Goal: Transaction & Acquisition: Book appointment/travel/reservation

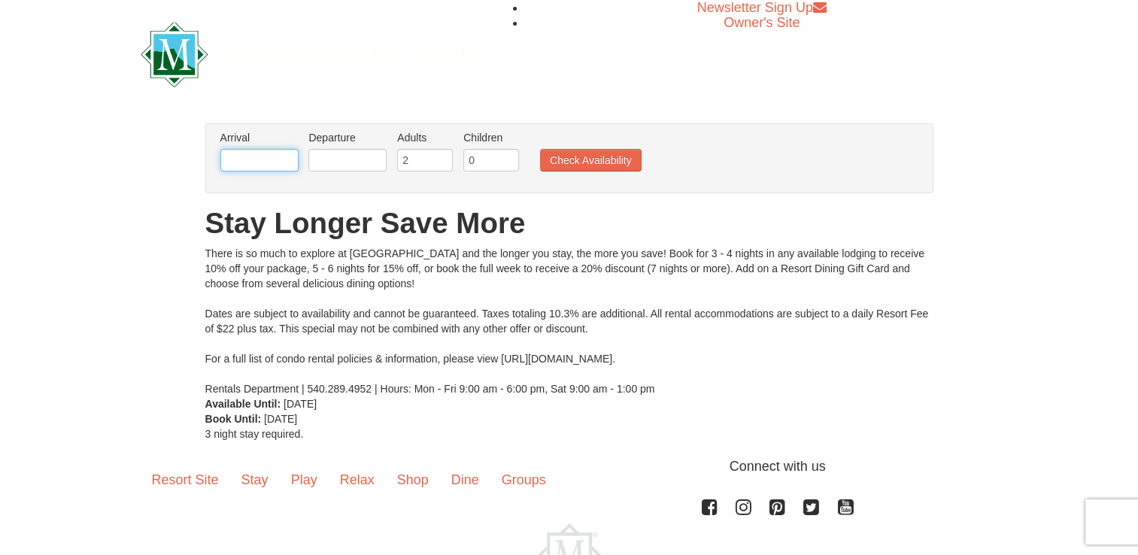
click at [269, 162] on input "text" at bounding box center [259, 160] width 78 height 23
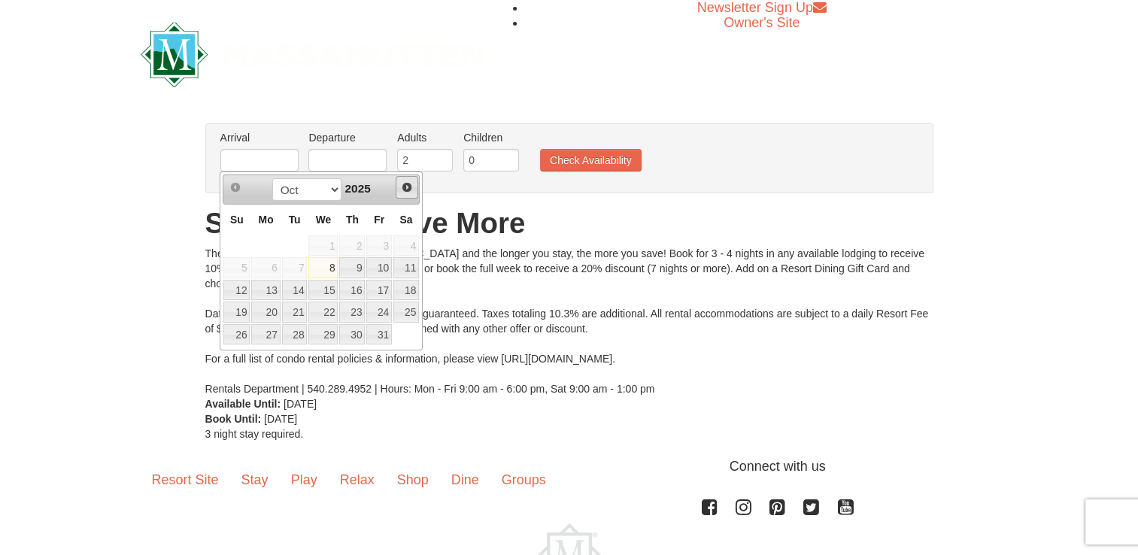
click at [410, 186] on span "Next" at bounding box center [407, 187] width 12 height 12
click at [301, 335] on link "30" at bounding box center [295, 334] width 26 height 21
type input "12/30/2025"
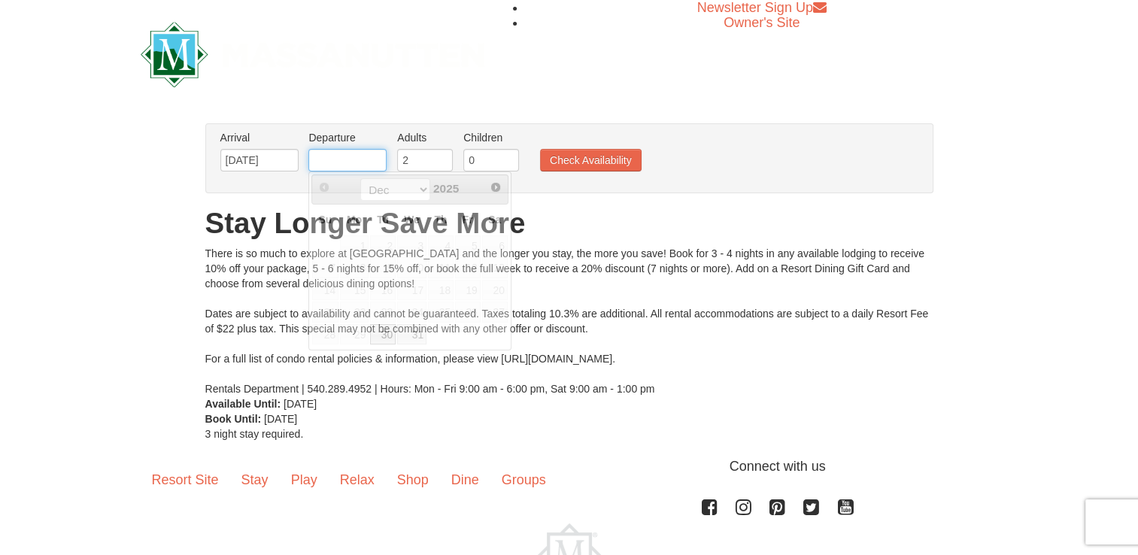
click at [349, 155] on input "text" at bounding box center [347, 160] width 78 height 23
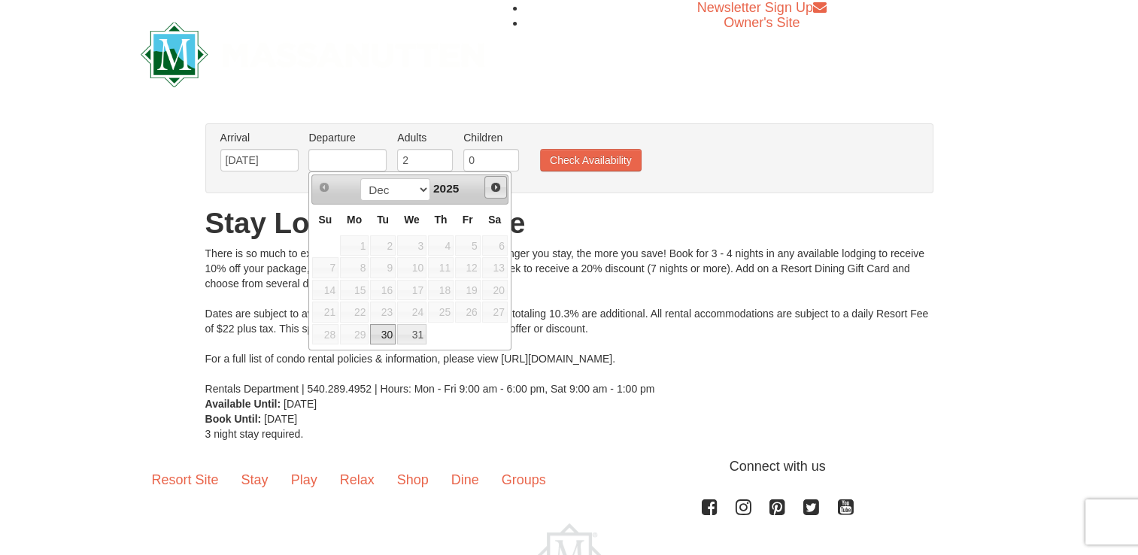
click at [495, 190] on span "Next" at bounding box center [496, 187] width 12 height 12
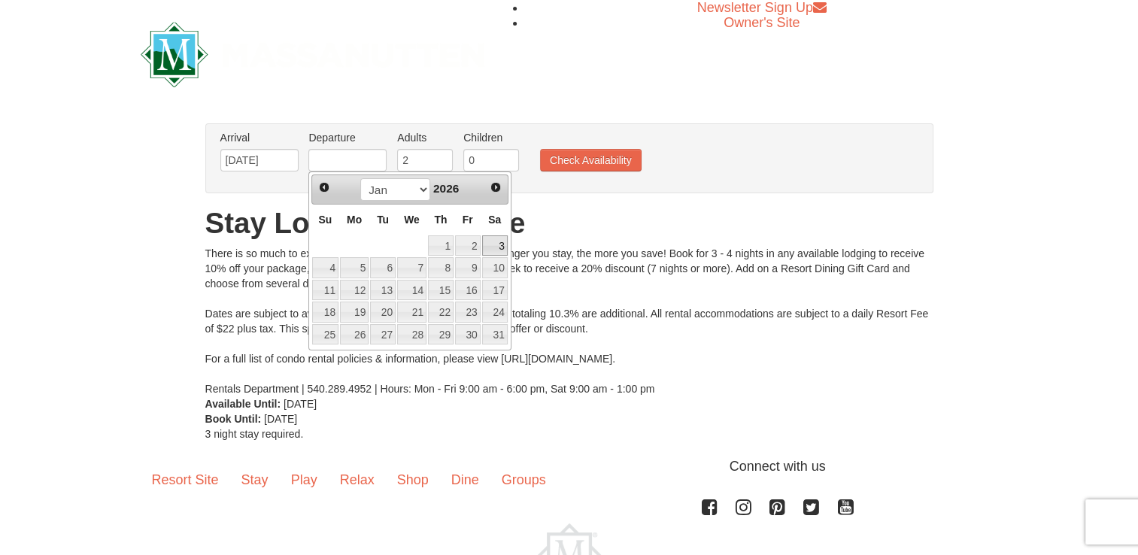
click at [505, 253] on link "3" at bounding box center [495, 245] width 26 height 21
type input "01/03/2026"
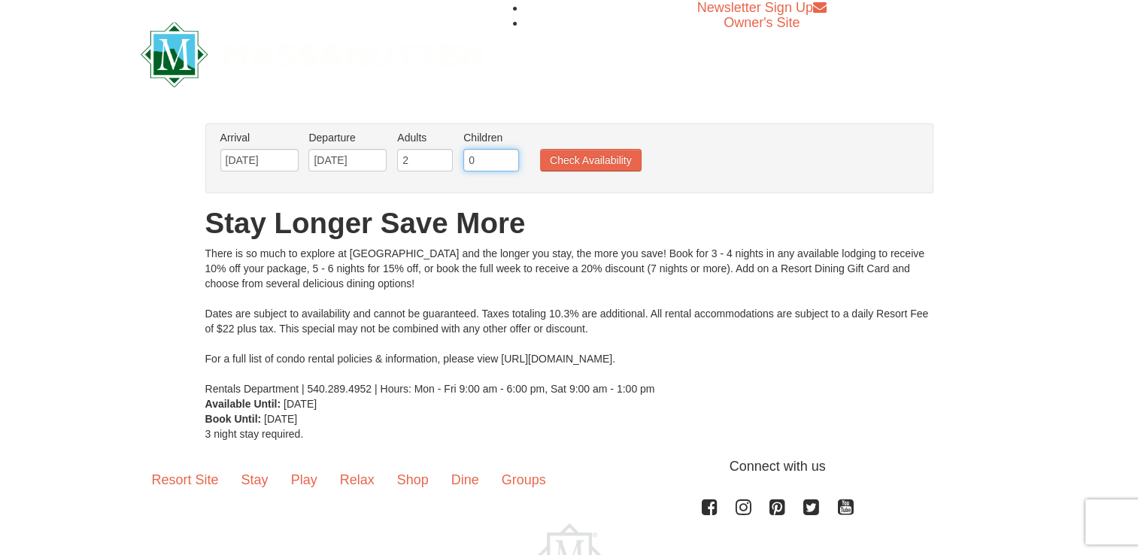
click at [493, 165] on input "0" at bounding box center [491, 160] width 56 height 23
click at [505, 158] on input "1" at bounding box center [491, 160] width 56 height 23
type input "2"
click at [505, 158] on input "2" at bounding box center [491, 160] width 56 height 23
click at [575, 161] on button "Check Availability" at bounding box center [591, 160] width 102 height 23
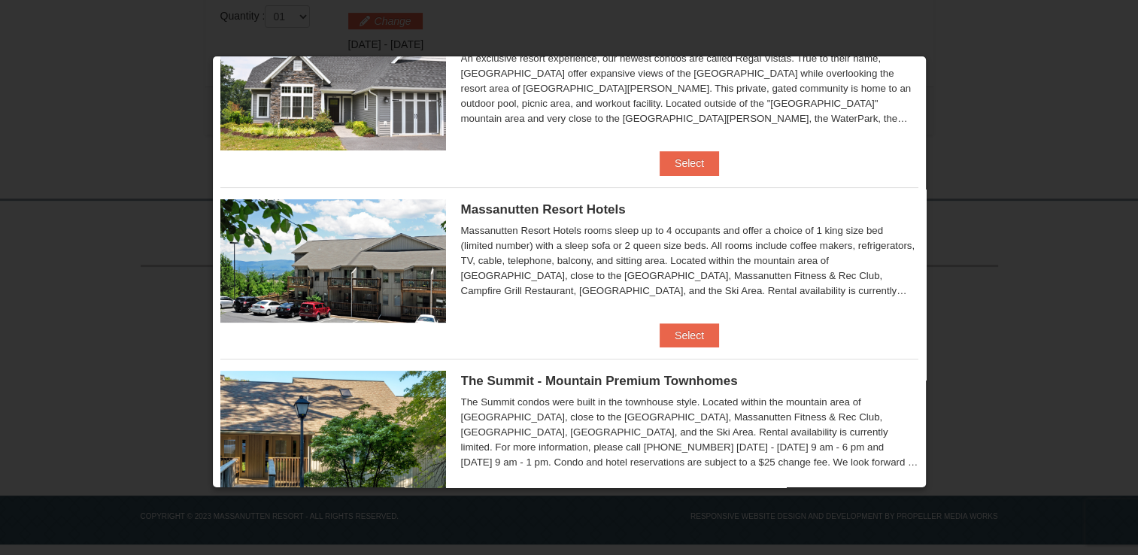
scroll to position [208, 0]
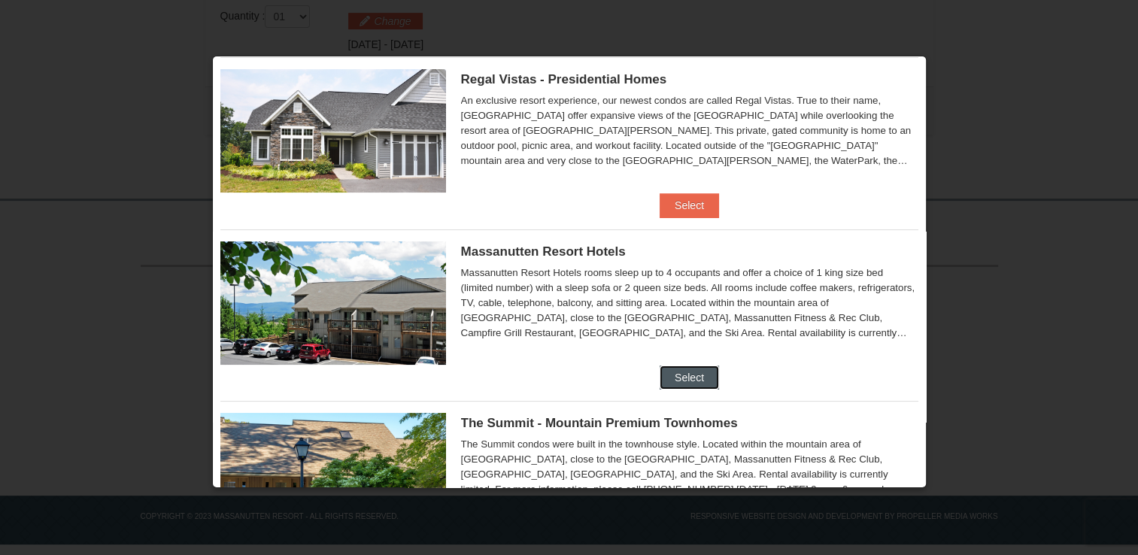
click at [692, 381] on button "Select" at bounding box center [689, 377] width 59 height 24
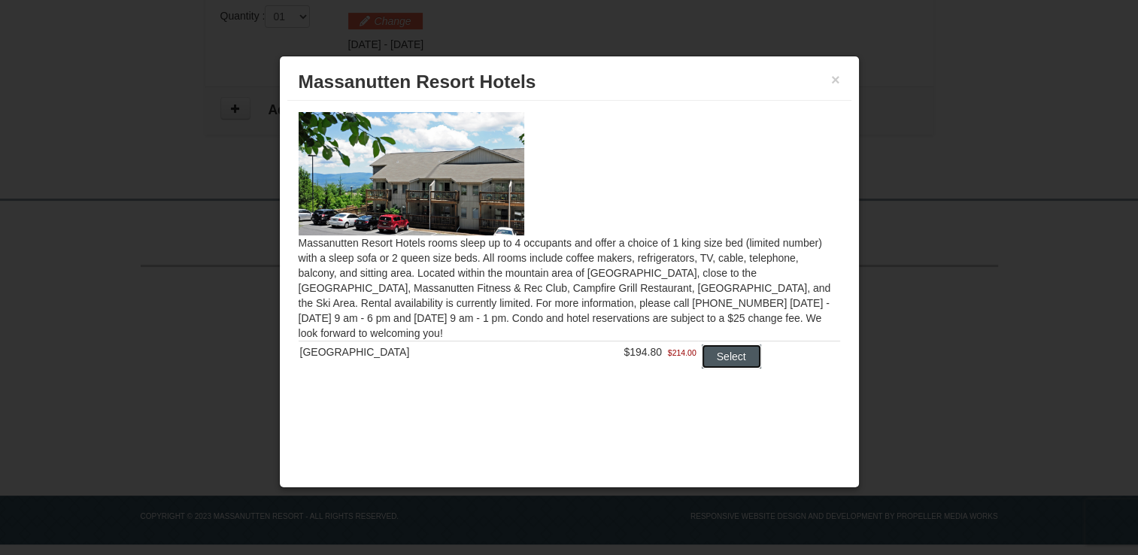
click at [727, 360] on button "Select" at bounding box center [731, 356] width 59 height 24
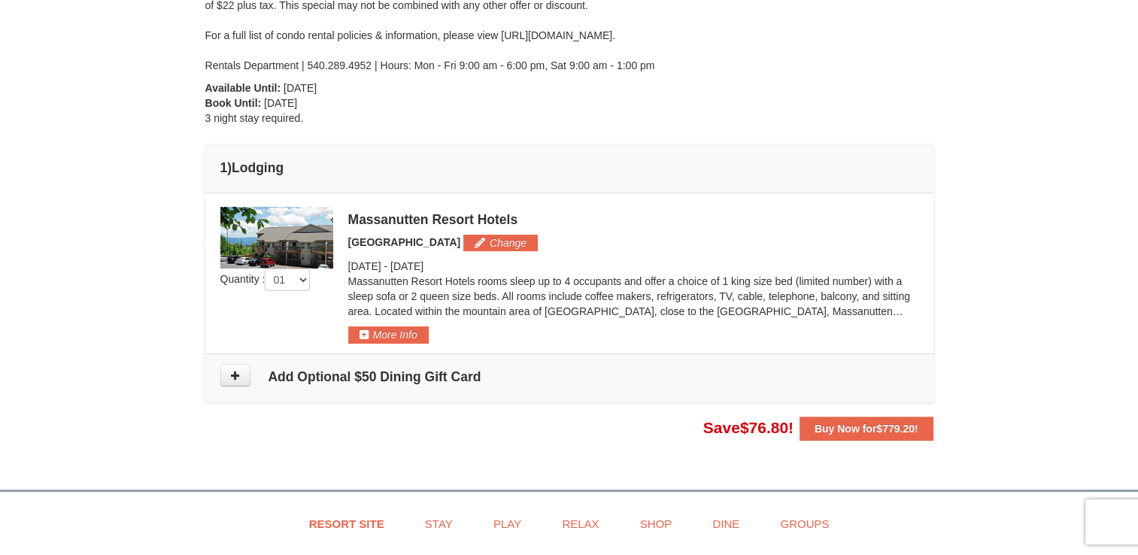
scroll to position [299, 0]
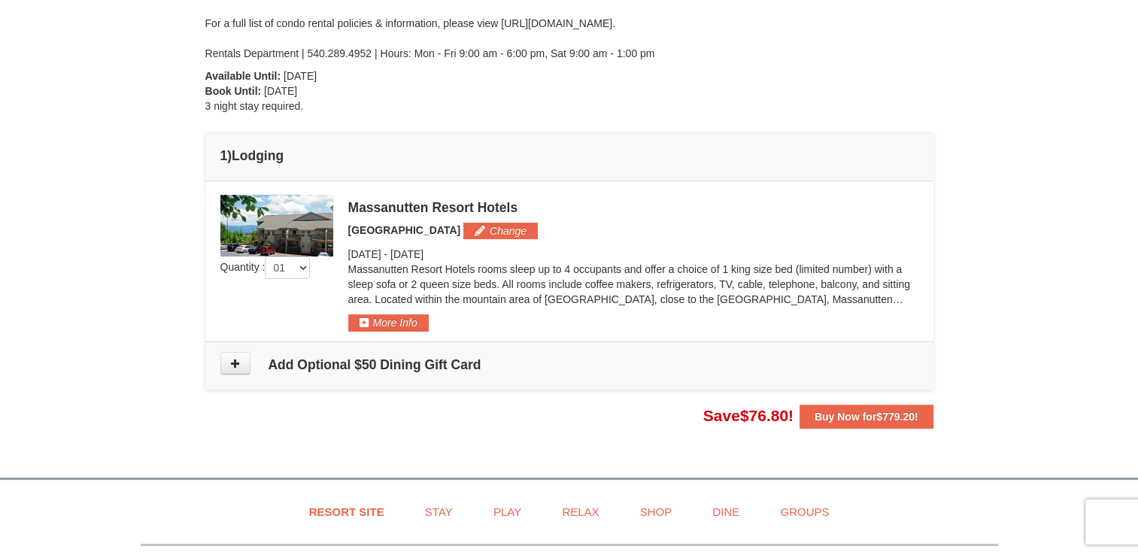
click at [285, 242] on img at bounding box center [276, 226] width 113 height 62
click at [389, 323] on button "More Info" at bounding box center [388, 322] width 80 height 17
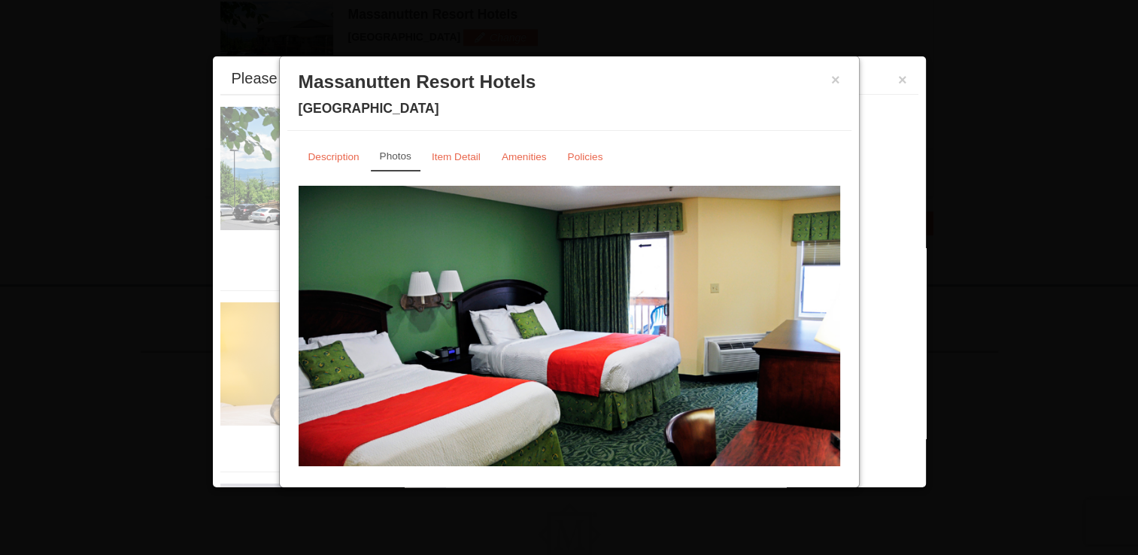
scroll to position [493, 0]
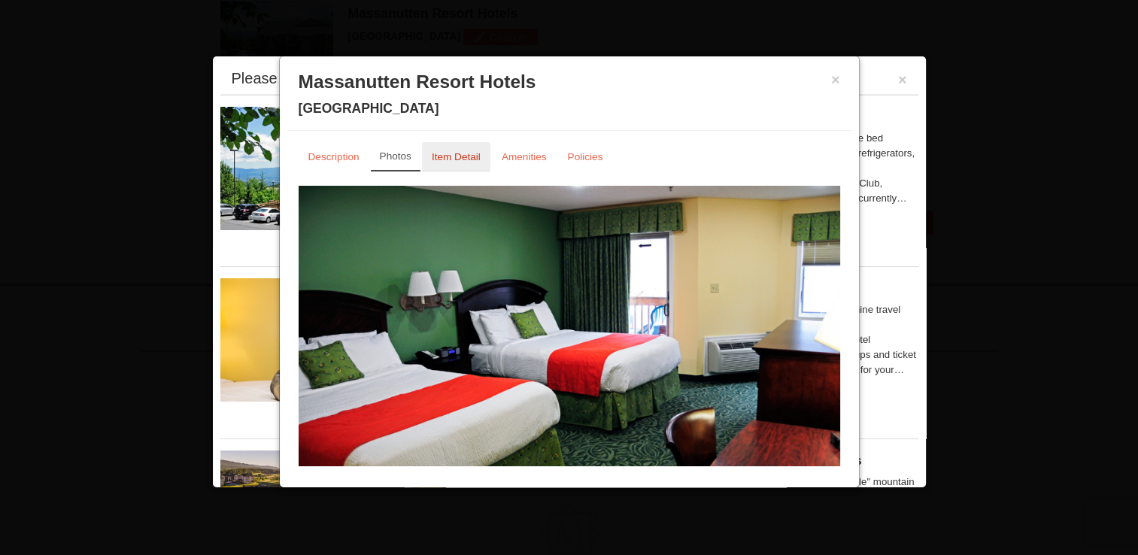
click at [448, 164] on link "Item Detail" at bounding box center [456, 156] width 68 height 29
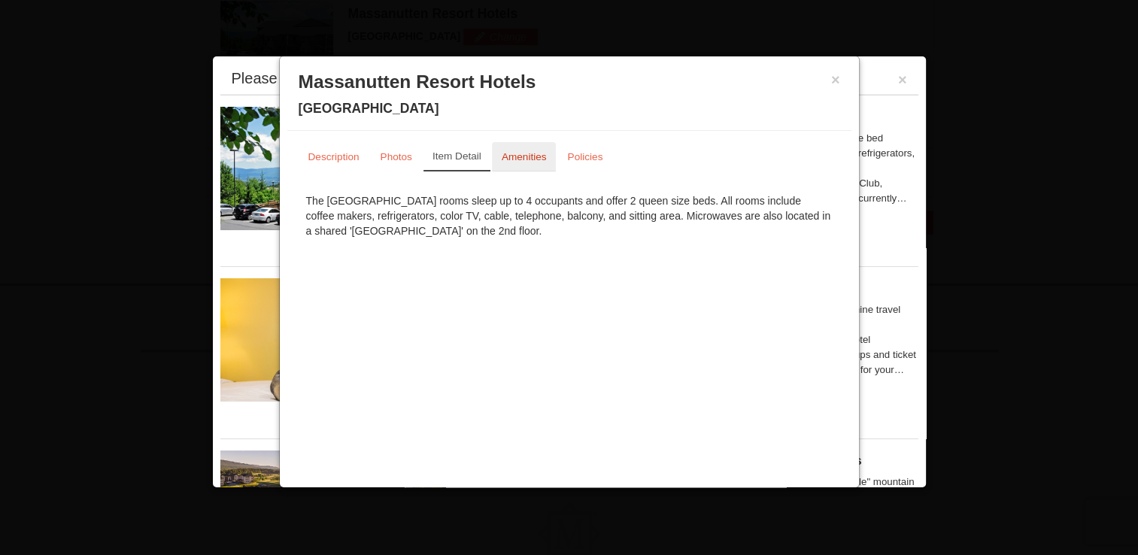
click at [520, 155] on small "Amenities" at bounding box center [524, 156] width 45 height 11
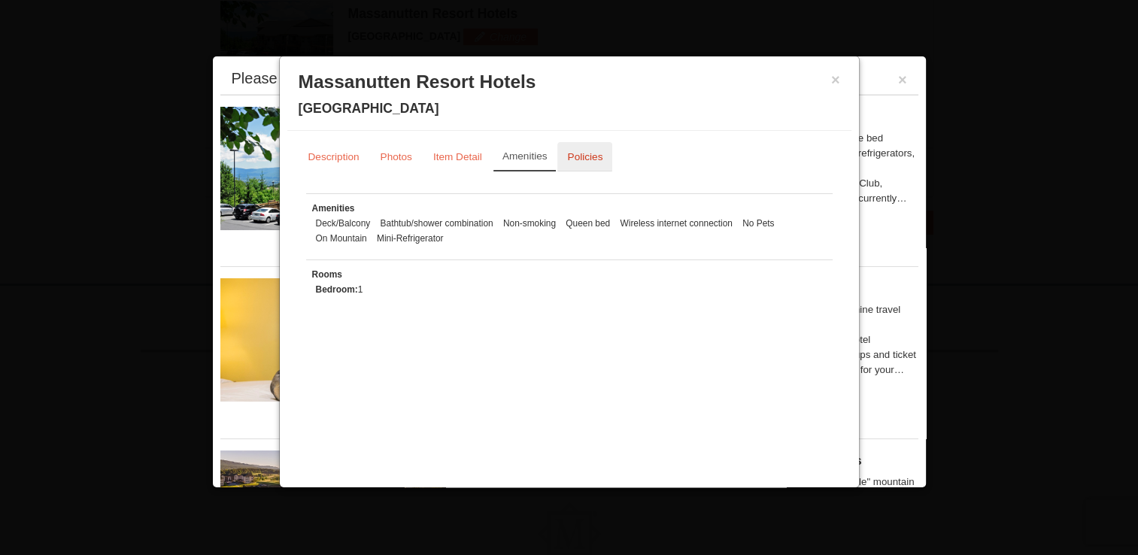
click at [569, 155] on small "Policies" at bounding box center [584, 156] width 35 height 11
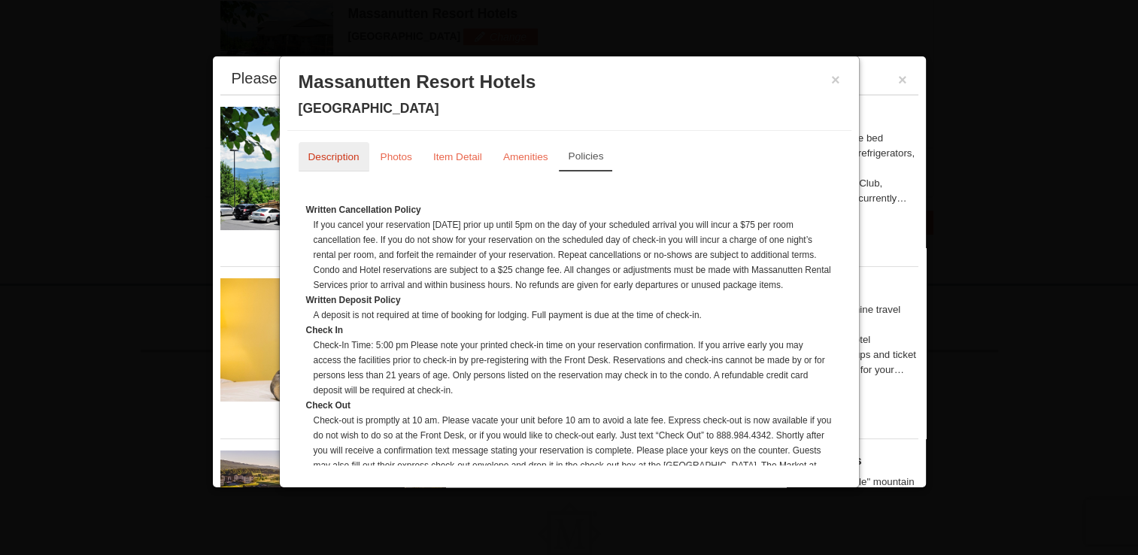
click at [327, 159] on small "Description" at bounding box center [333, 156] width 51 height 11
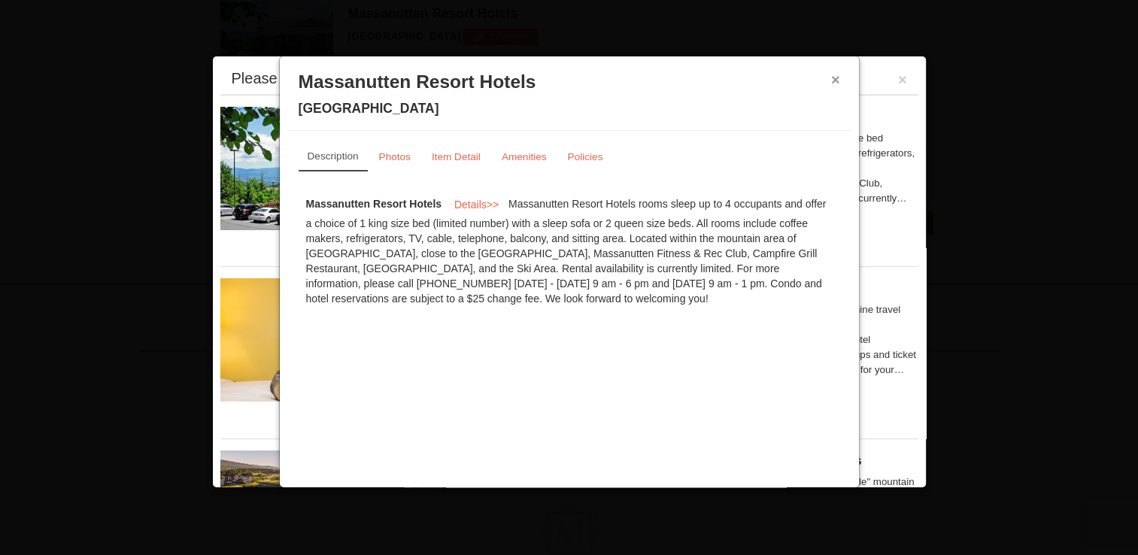
click at [836, 80] on button "×" at bounding box center [835, 79] width 9 height 15
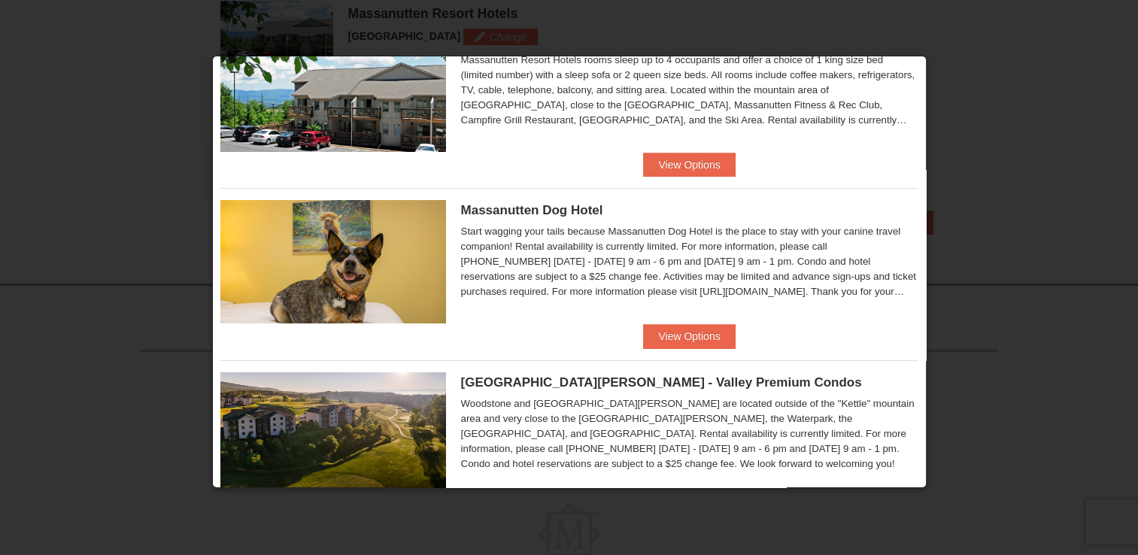
scroll to position [0, 0]
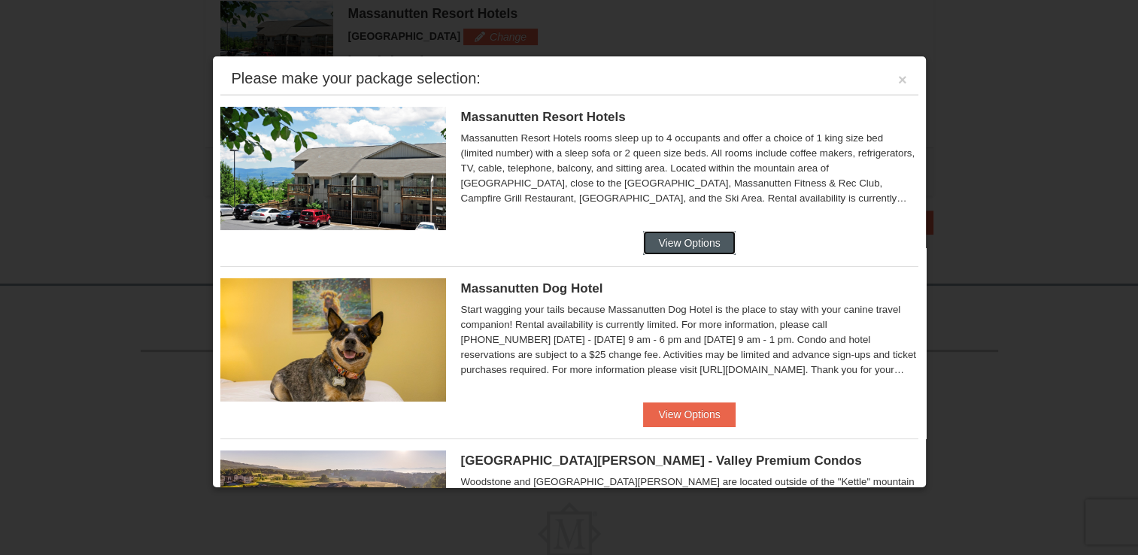
click at [701, 238] on button "View Options" at bounding box center [689, 243] width 92 height 24
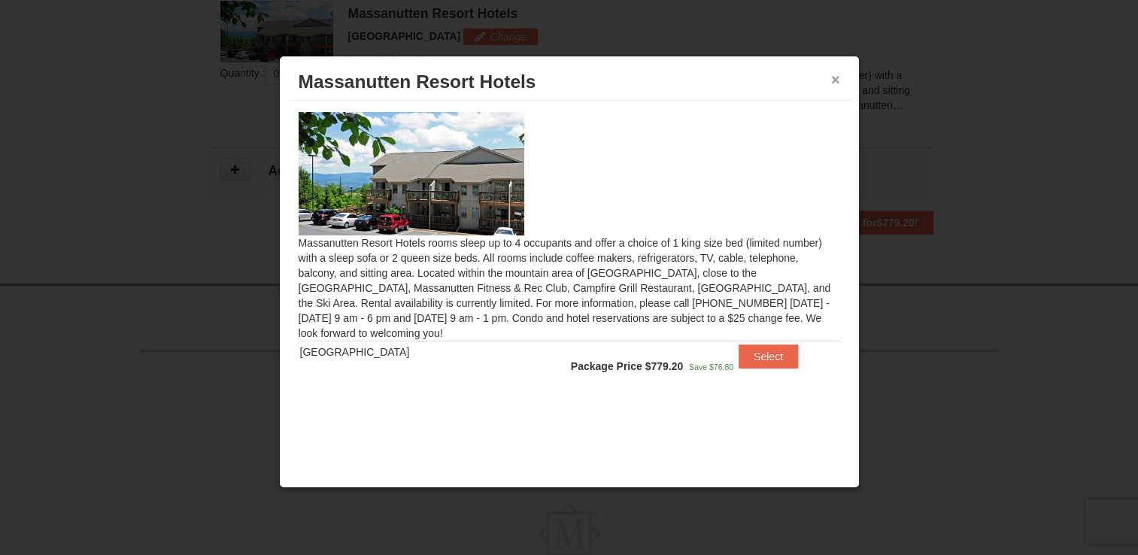
click at [834, 74] on button "×" at bounding box center [835, 79] width 9 height 15
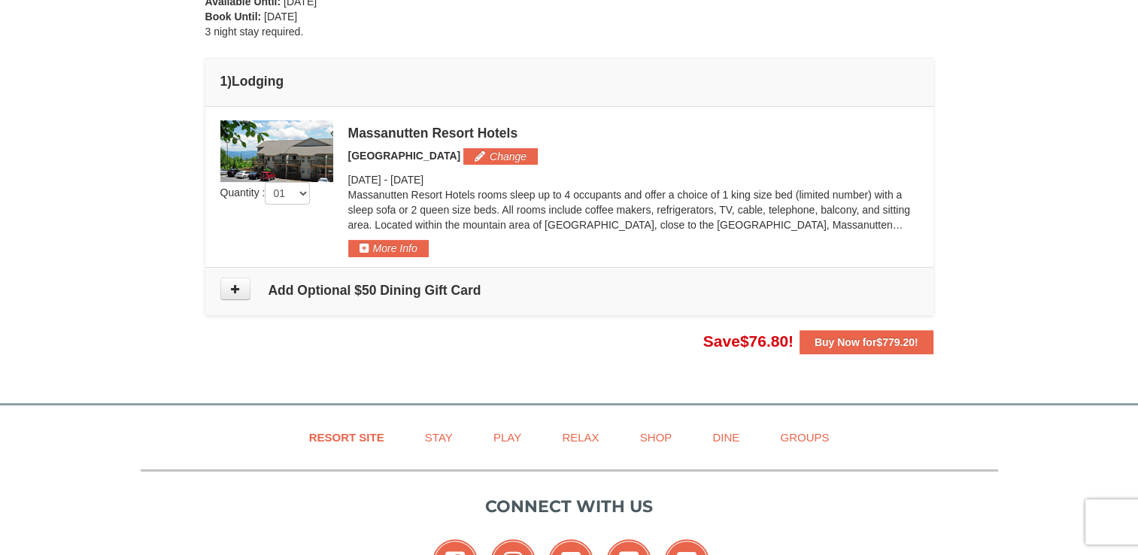
scroll to position [369, 0]
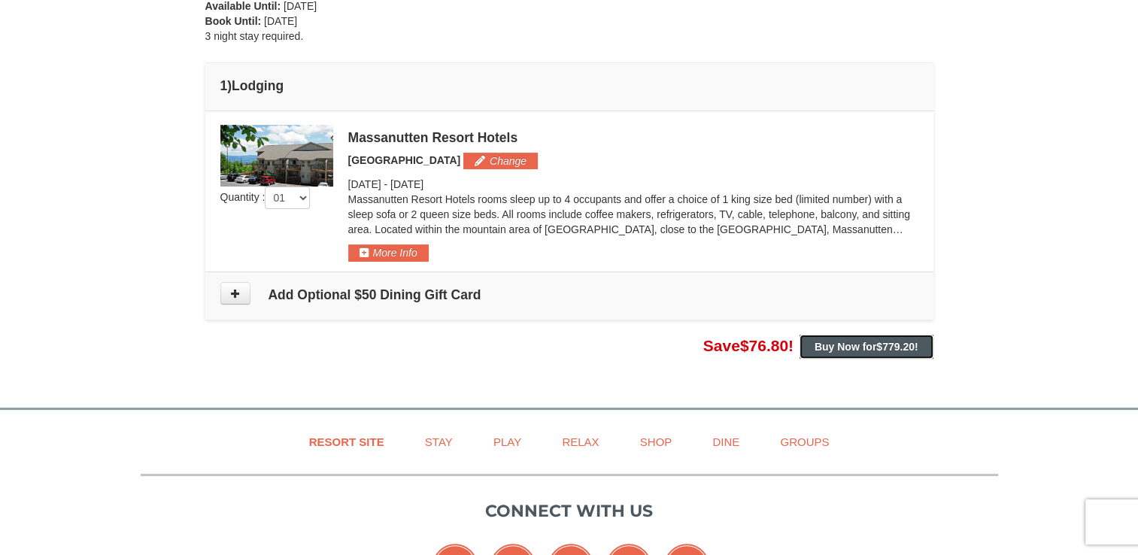
click at [890, 341] on span "$779.20" at bounding box center [895, 347] width 38 height 12
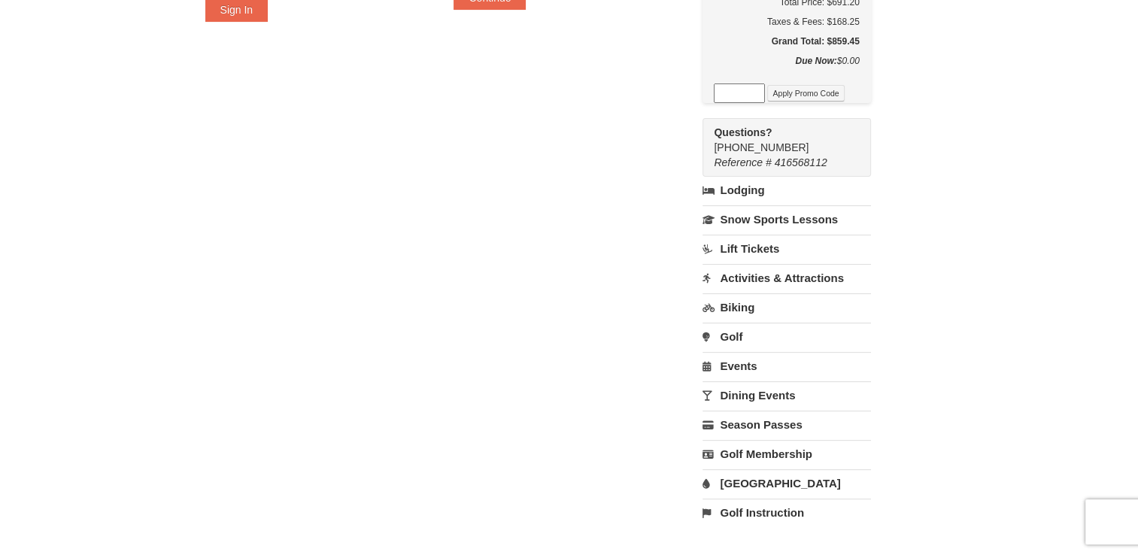
scroll to position [411, 0]
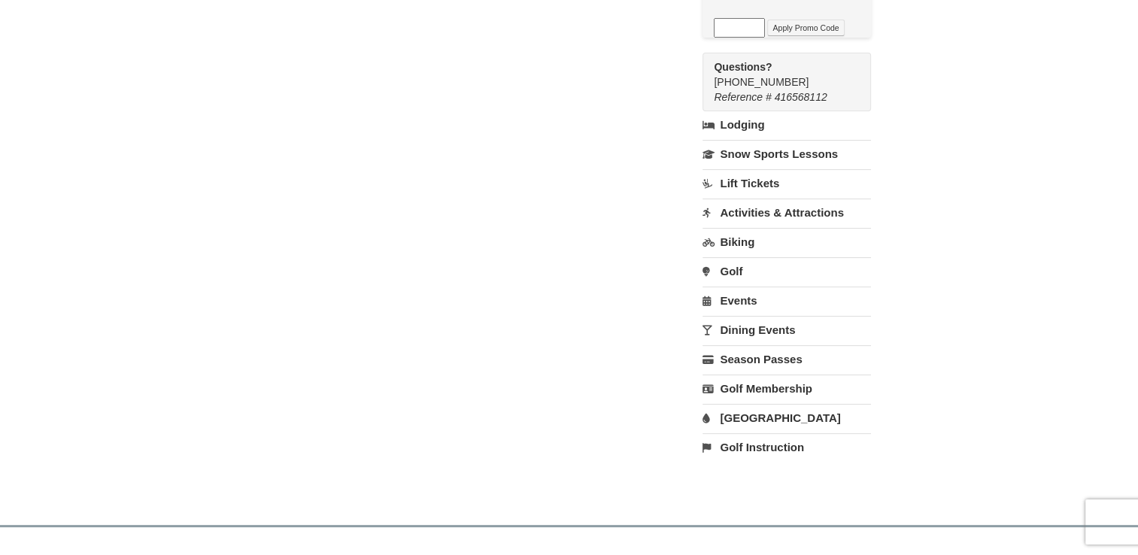
click at [767, 205] on link "Activities & Attractions" at bounding box center [786, 213] width 168 height 28
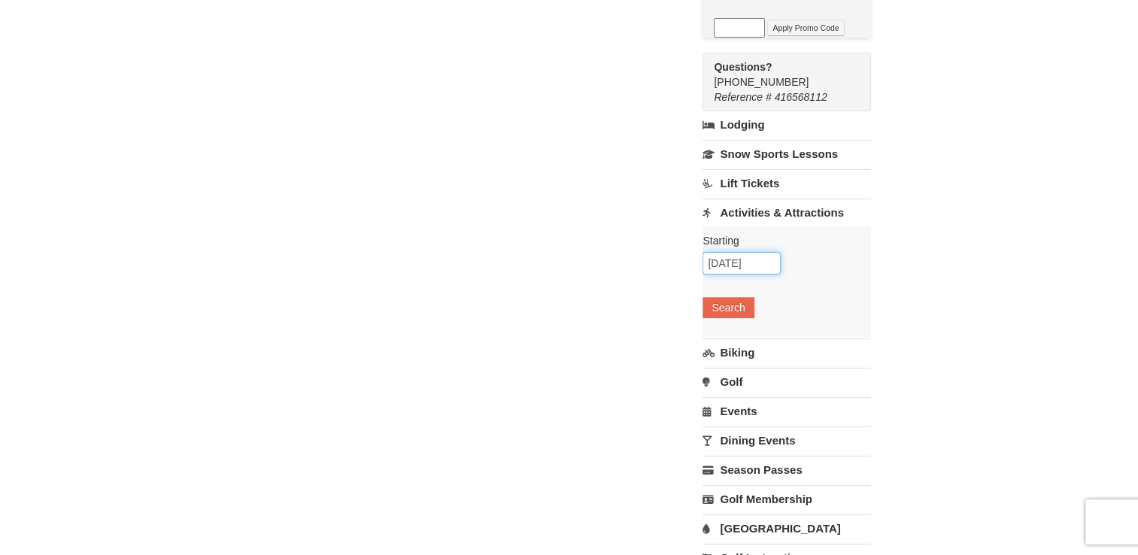
click at [764, 263] on input "10/08/2025" at bounding box center [741, 263] width 78 height 23
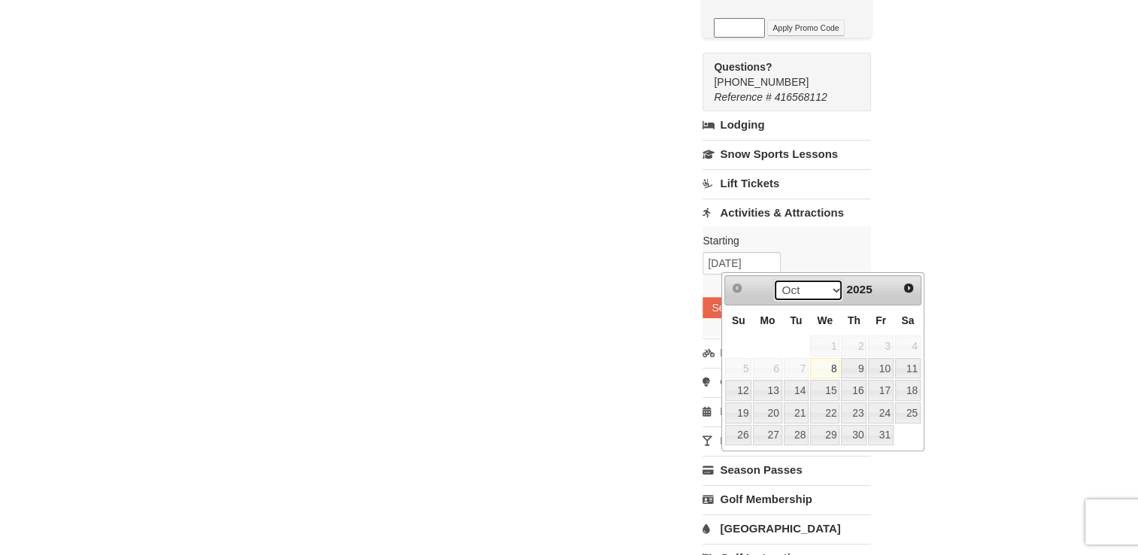
click at [833, 291] on select "Oct Nov Dec" at bounding box center [808, 290] width 70 height 23
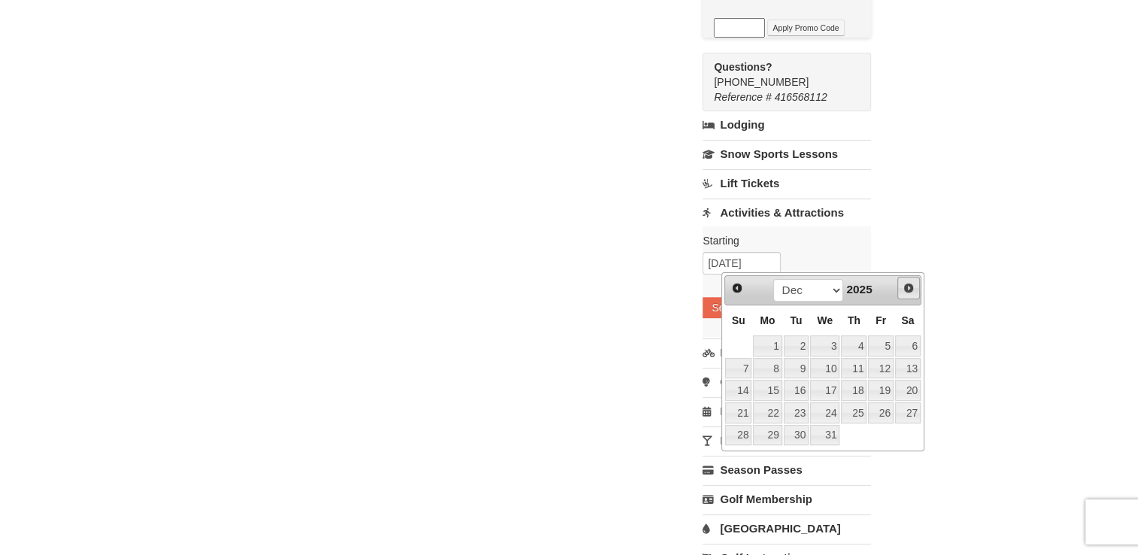
click at [902, 290] on span "Next" at bounding box center [908, 288] width 12 height 12
click at [858, 345] on link "1" at bounding box center [854, 345] width 26 height 21
type input "01/01/2026"
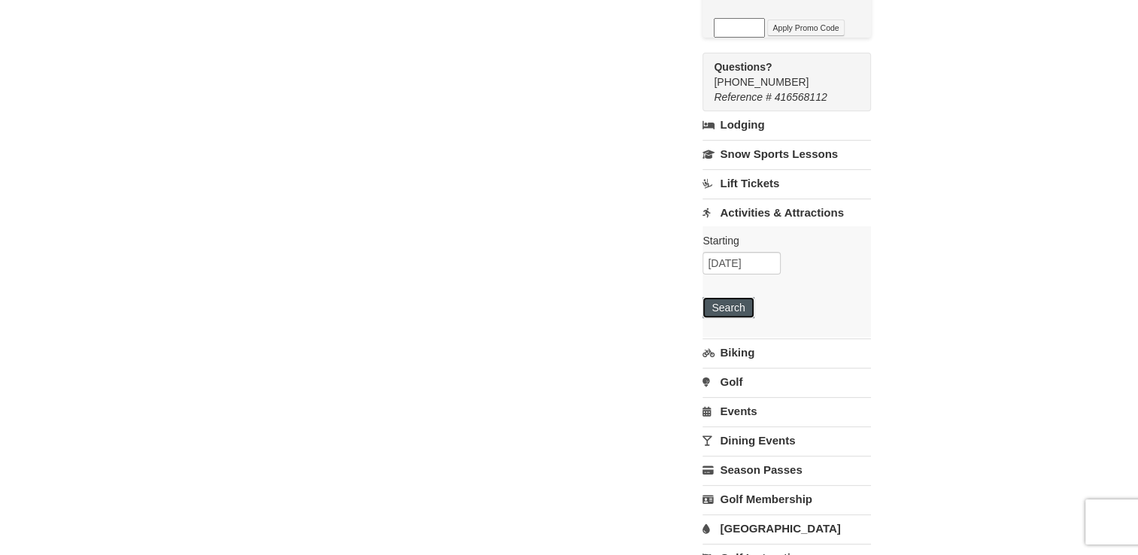
click at [754, 308] on button "Search" at bounding box center [727, 307] width 51 height 21
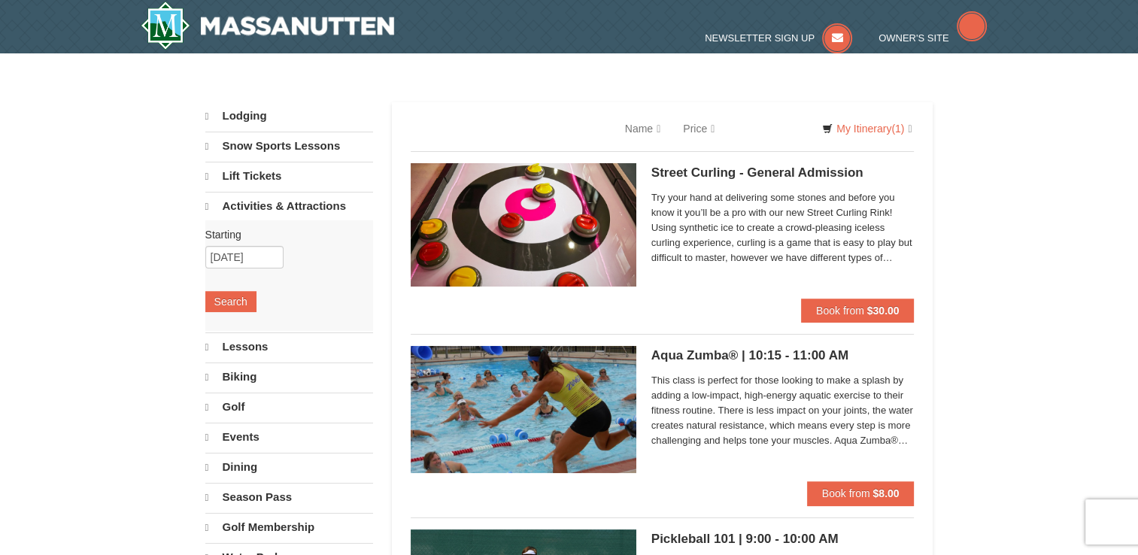
select select "10"
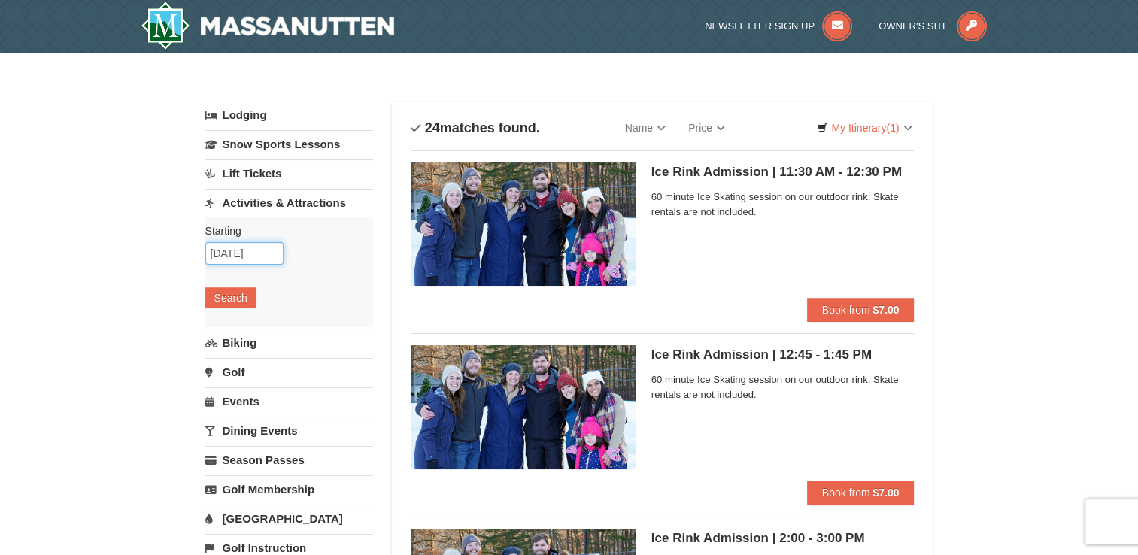
click at [265, 260] on input "01/01/2026" at bounding box center [244, 253] width 78 height 23
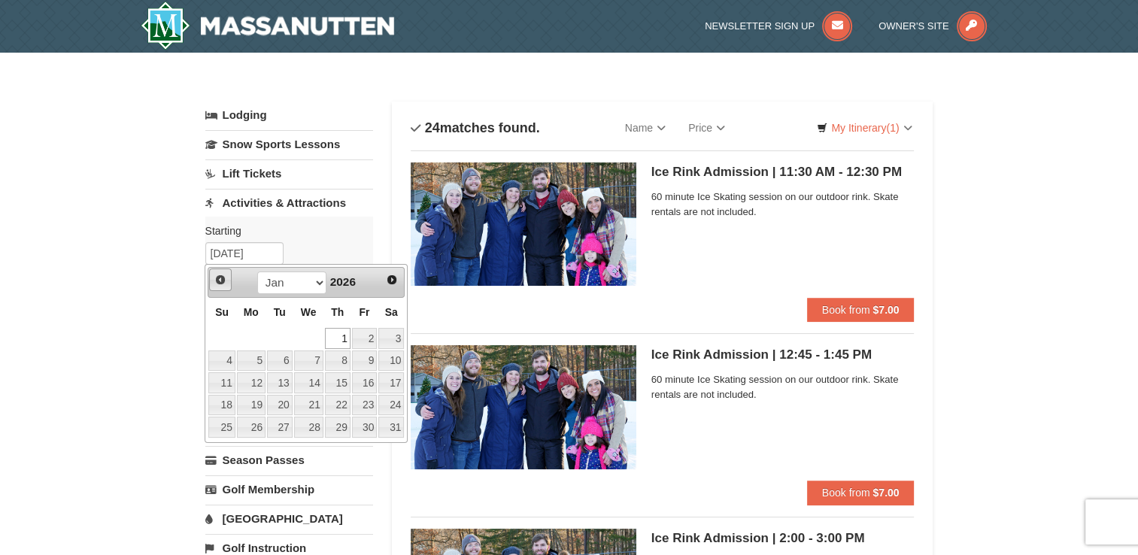
click at [214, 284] on span "Prev" at bounding box center [220, 280] width 12 height 12
click at [313, 429] on link "31" at bounding box center [308, 427] width 29 height 21
type input "[DATE]"
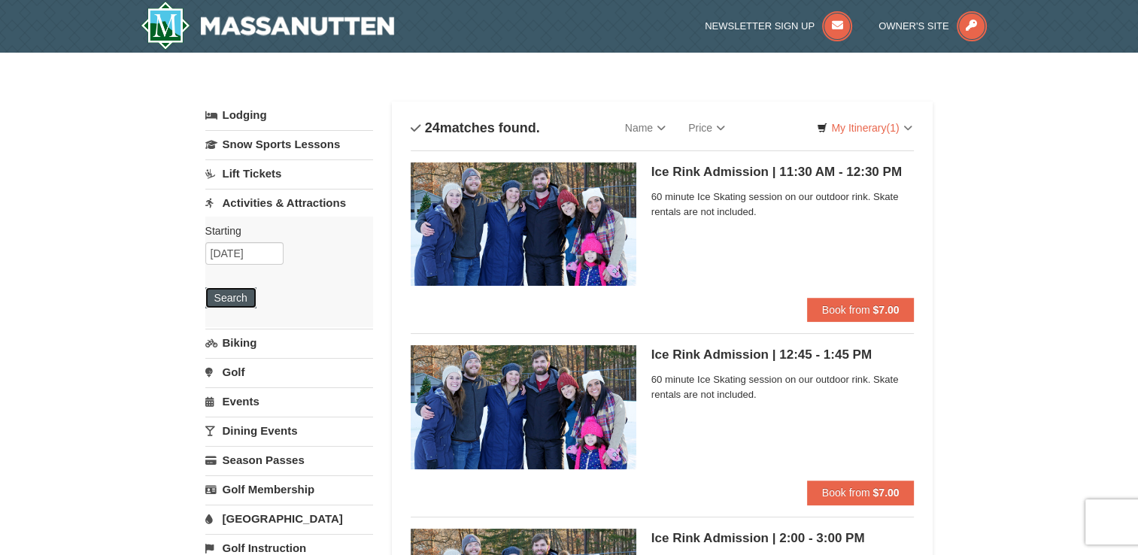
click at [219, 299] on button "Search" at bounding box center [230, 297] width 51 height 21
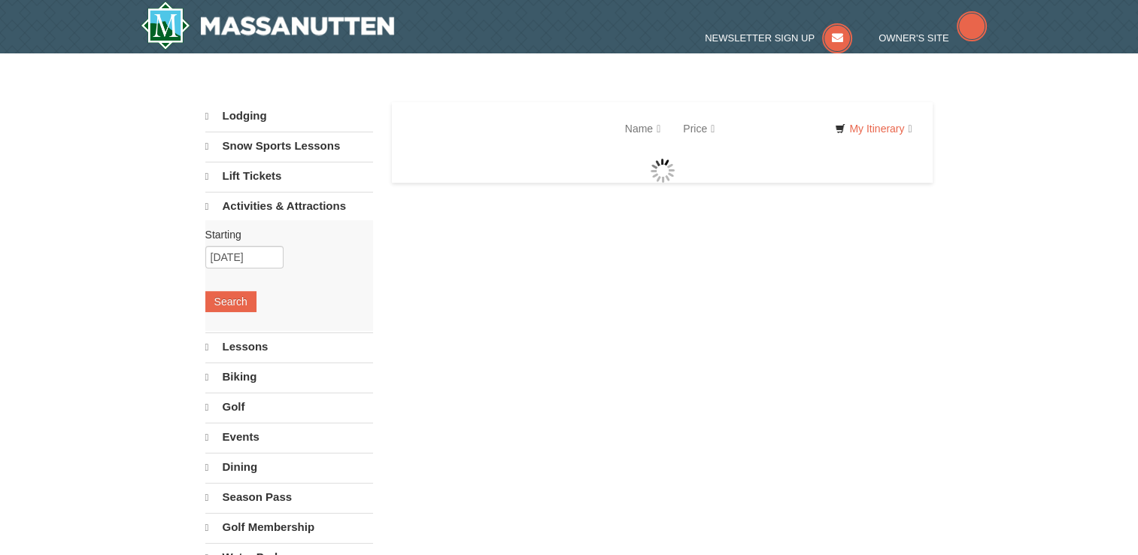
select select "10"
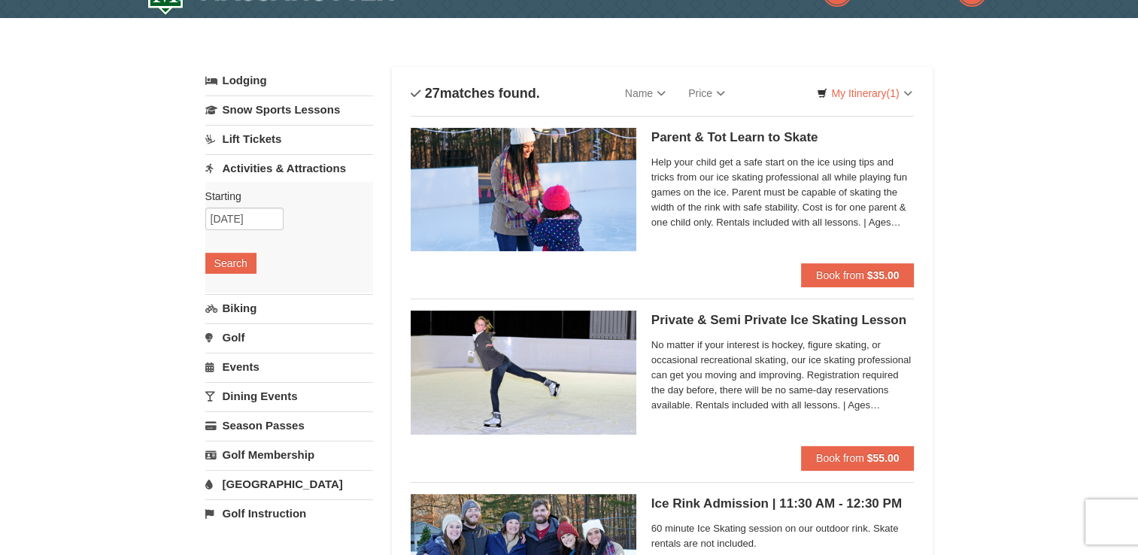
scroll to position [47, 0]
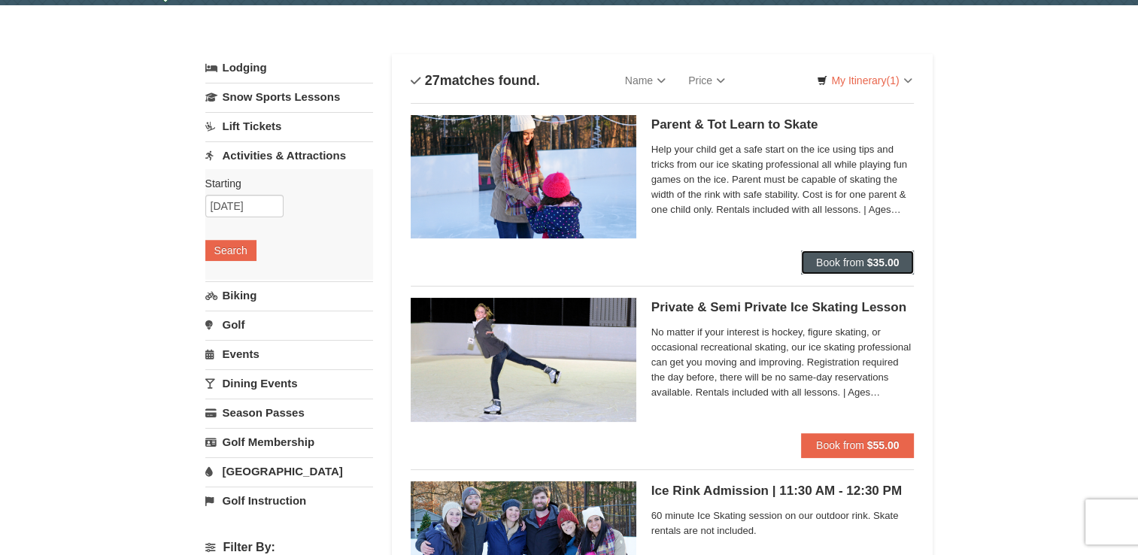
click at [835, 269] on button "Book from $35.00" at bounding box center [858, 262] width 114 height 24
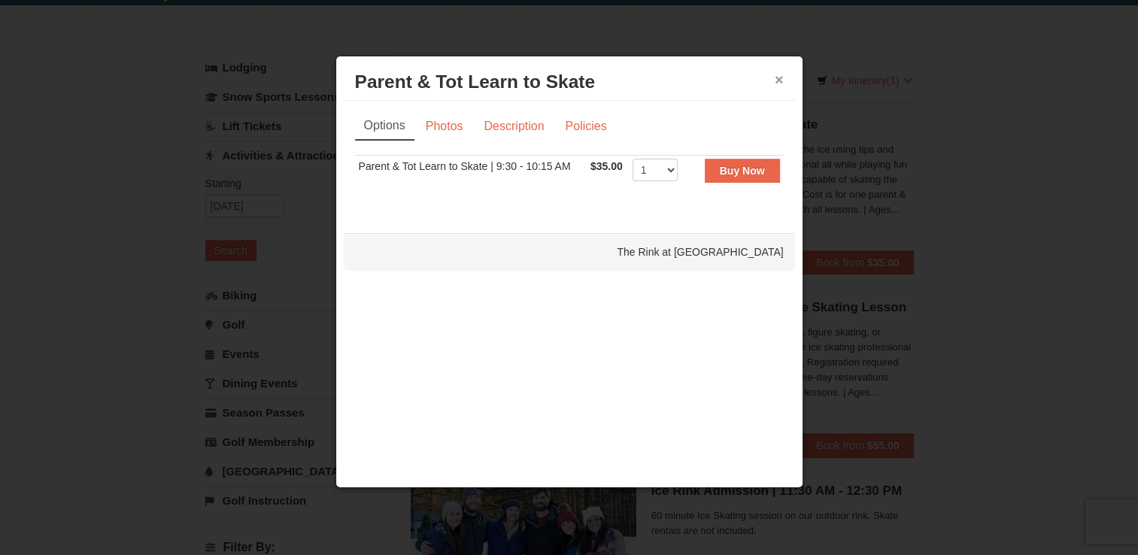
click at [779, 78] on button "×" at bounding box center [779, 79] width 9 height 15
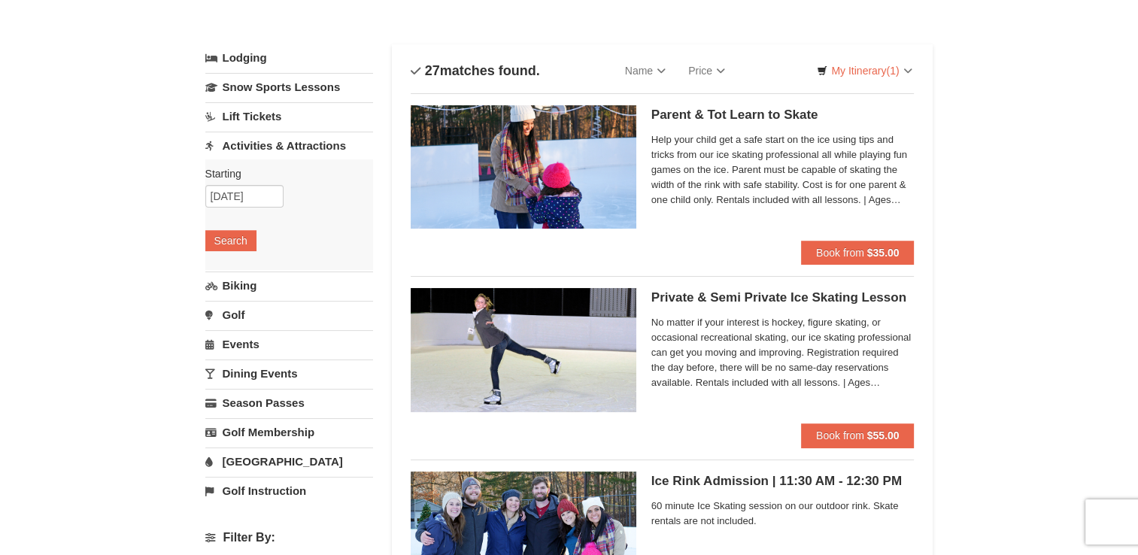
scroll to position [0, 0]
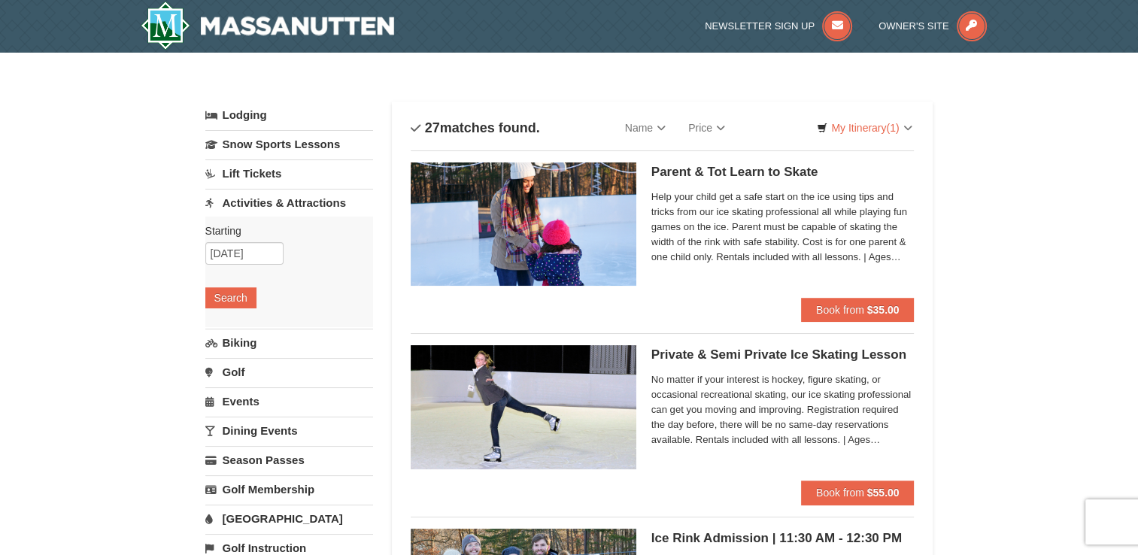
click at [269, 171] on link "Lift Tickets" at bounding box center [289, 173] width 168 height 28
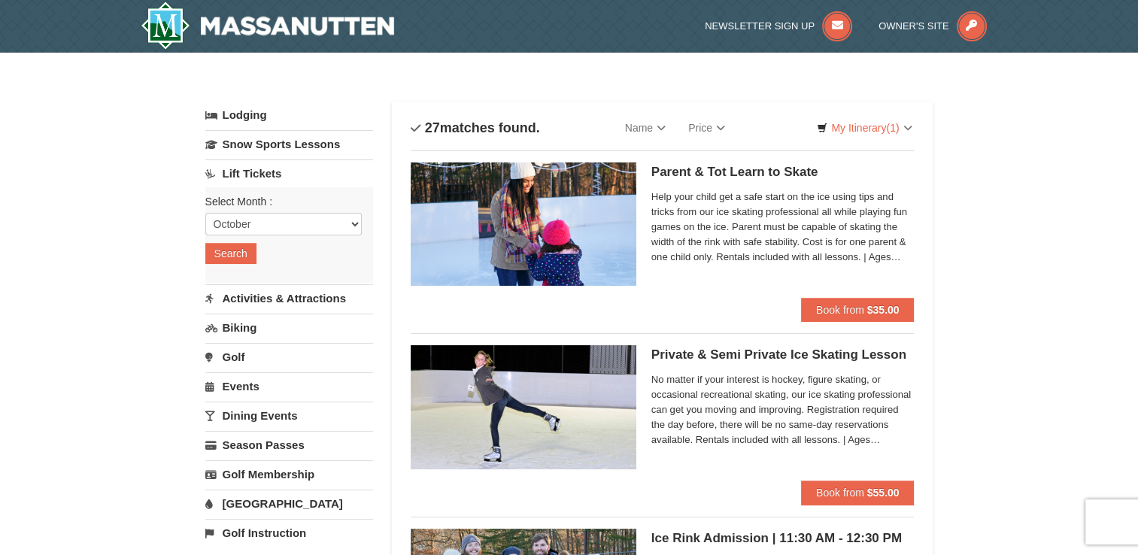
click at [361, 223] on div "Select Month : October November December January February March April May June …" at bounding box center [289, 235] width 168 height 96
click at [358, 224] on select "October November December January February March April May June July August Sep…" at bounding box center [283, 224] width 156 height 23
select select "1"
click at [205, 213] on select "October November December January February March April May June July August Sep…" at bounding box center [283, 224] width 156 height 23
click at [238, 254] on button "Search" at bounding box center [230, 253] width 51 height 21
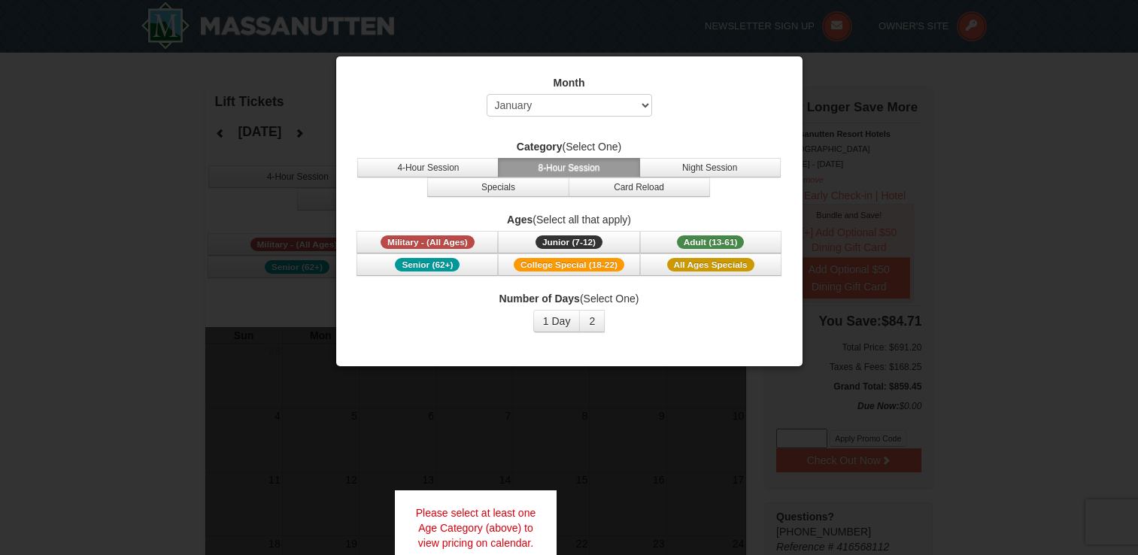
select select "1"
click at [593, 320] on button "2" at bounding box center [592, 321] width 26 height 23
click at [557, 320] on button "1 Day" at bounding box center [556, 321] width 47 height 23
click at [705, 241] on span "Adult (13-61)" at bounding box center [711, 242] width 68 height 14
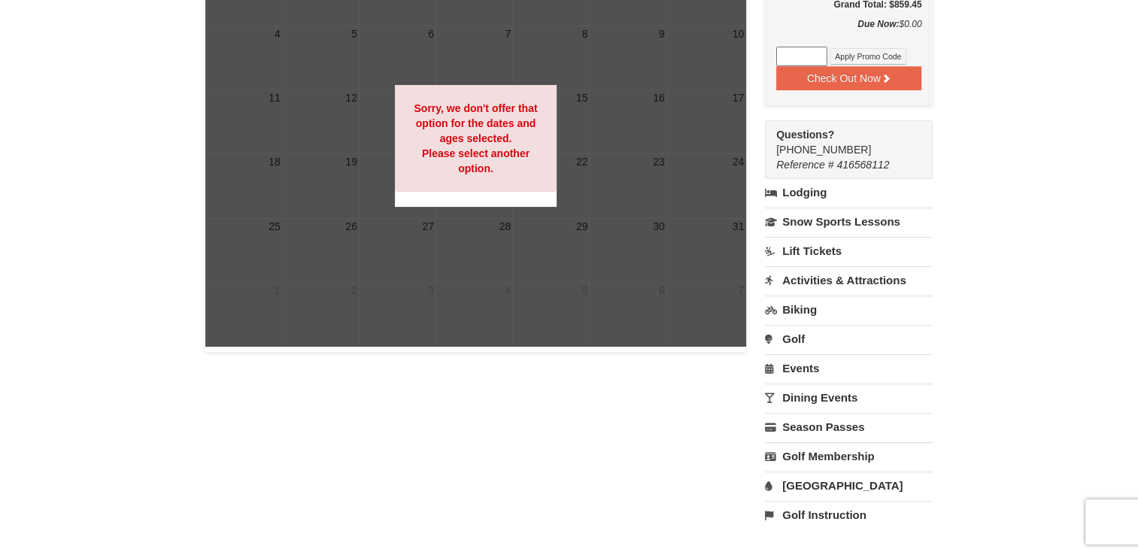
scroll to position [391, 0]
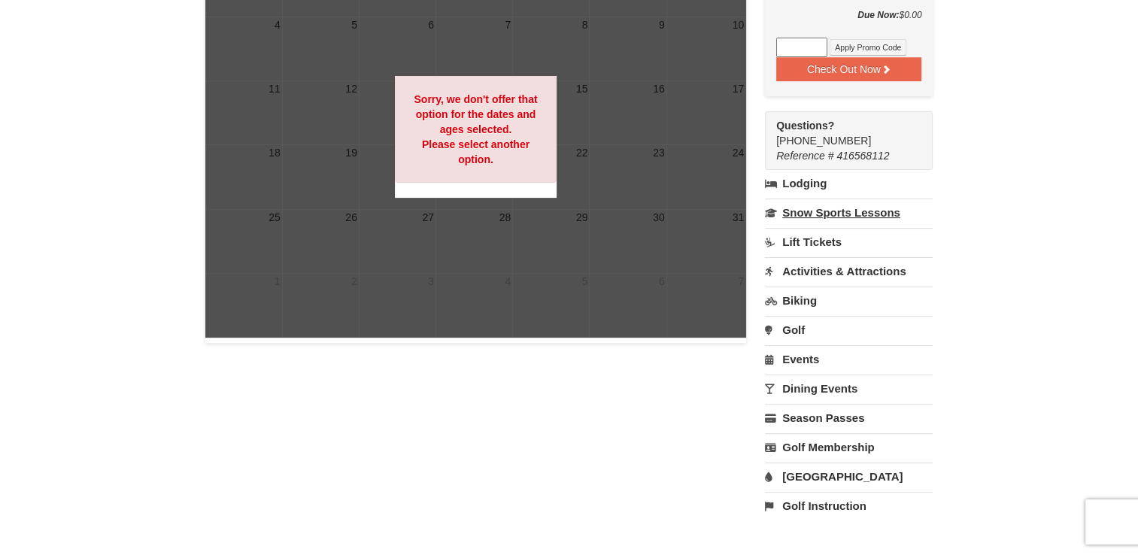
click at [875, 215] on link "Snow Sports Lessons" at bounding box center [849, 213] width 168 height 28
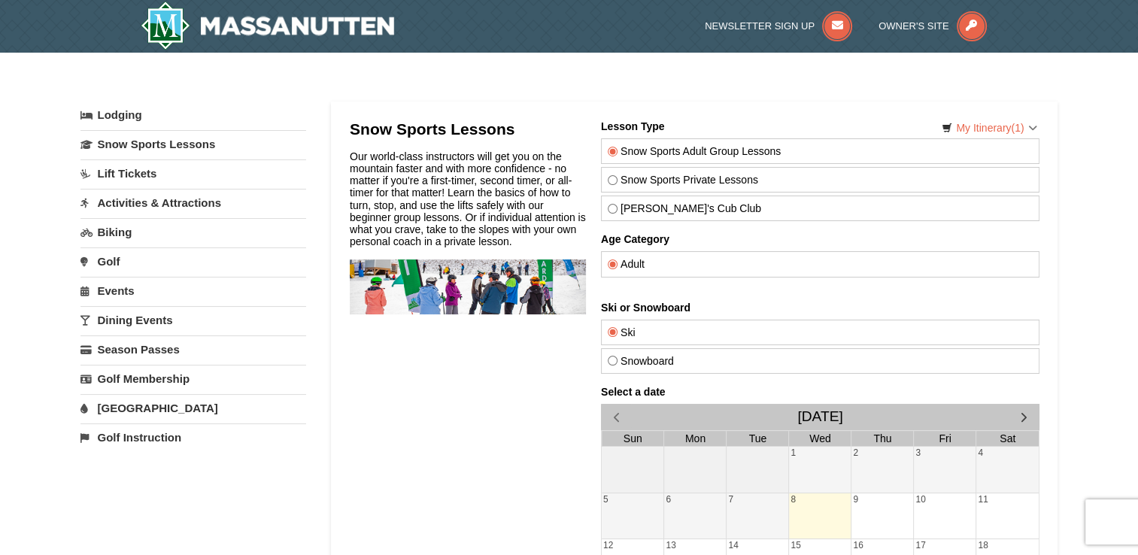
click at [638, 179] on label "Snow Sports Private Lessons" at bounding box center [819, 180] width 425 height 12
click at [617, 179] on input "Snow Sports Private Lessons" at bounding box center [612, 180] width 10 height 10
radio input "true"
click at [654, 212] on label "Theo's Cub Club" at bounding box center [819, 208] width 425 height 12
click at [617, 212] on input "Theo's Cub Club" at bounding box center [612, 209] width 10 height 10
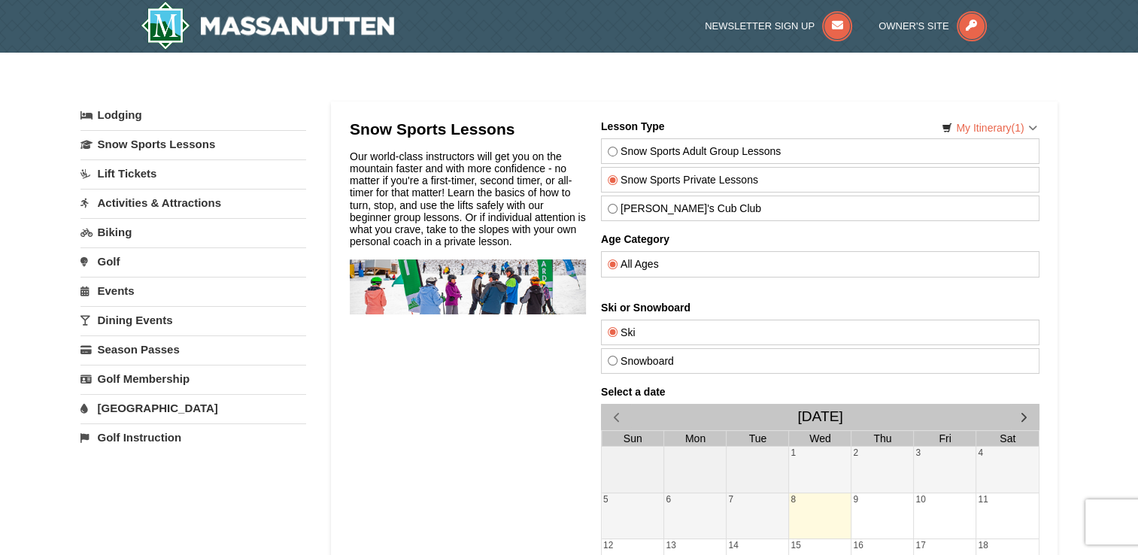
radio input "true"
click at [246, 419] on link "[GEOGRAPHIC_DATA]" at bounding box center [193, 408] width 226 height 28
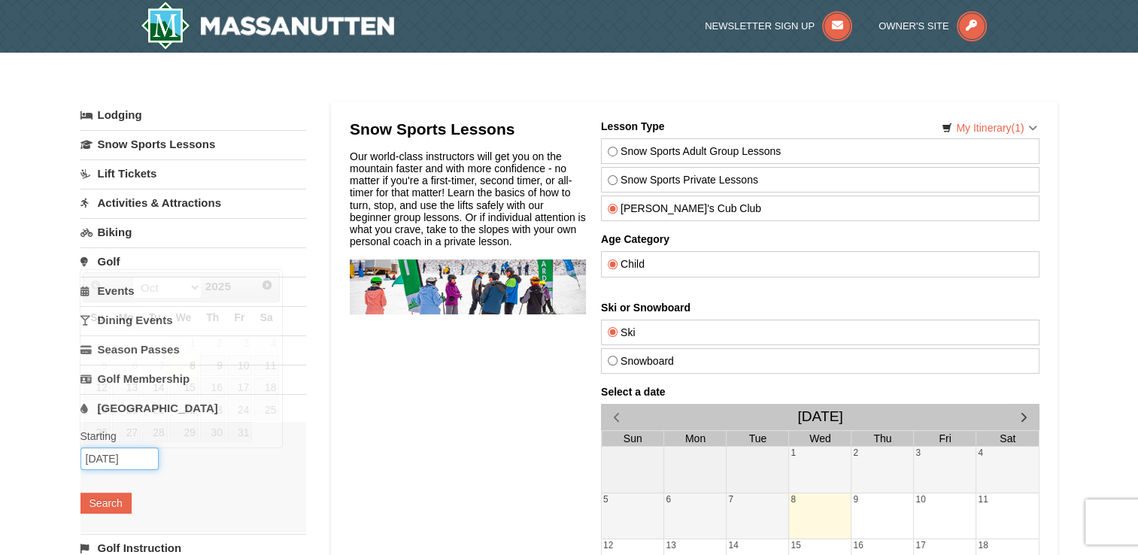
click at [141, 466] on input "10/08/2025" at bounding box center [119, 458] width 78 height 23
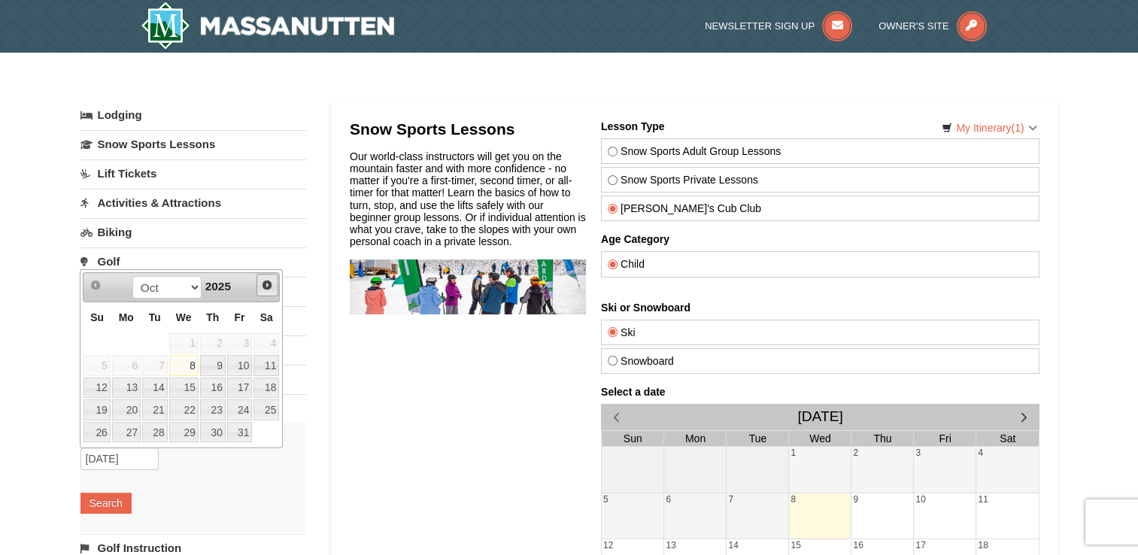
click at [265, 279] on span "Next" at bounding box center [267, 285] width 12 height 12
click at [244, 341] on link "2" at bounding box center [240, 343] width 26 height 21
type input "[DATE]"
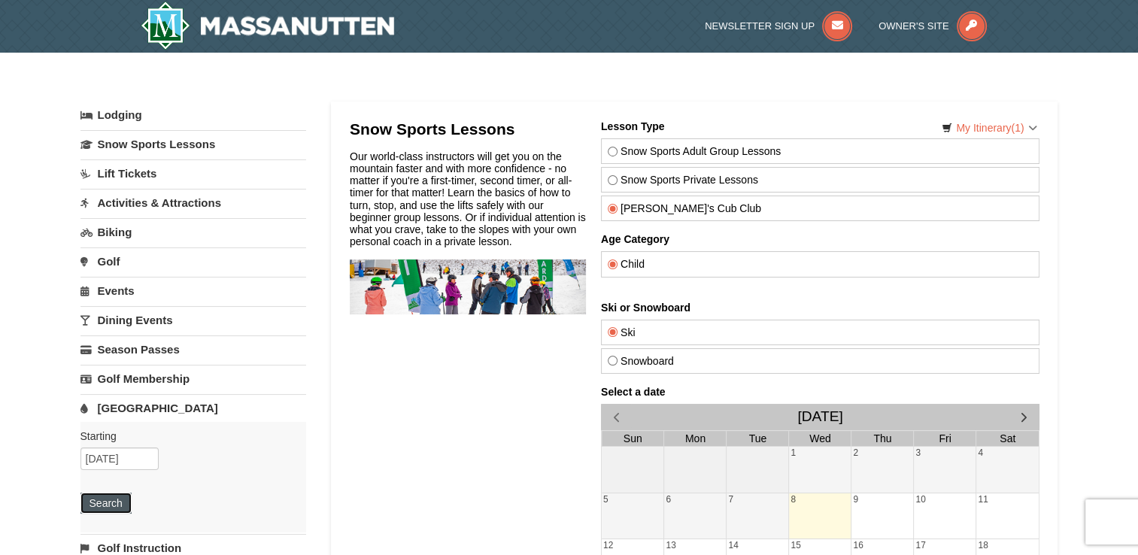
click at [120, 500] on button "Search" at bounding box center [105, 503] width 51 height 21
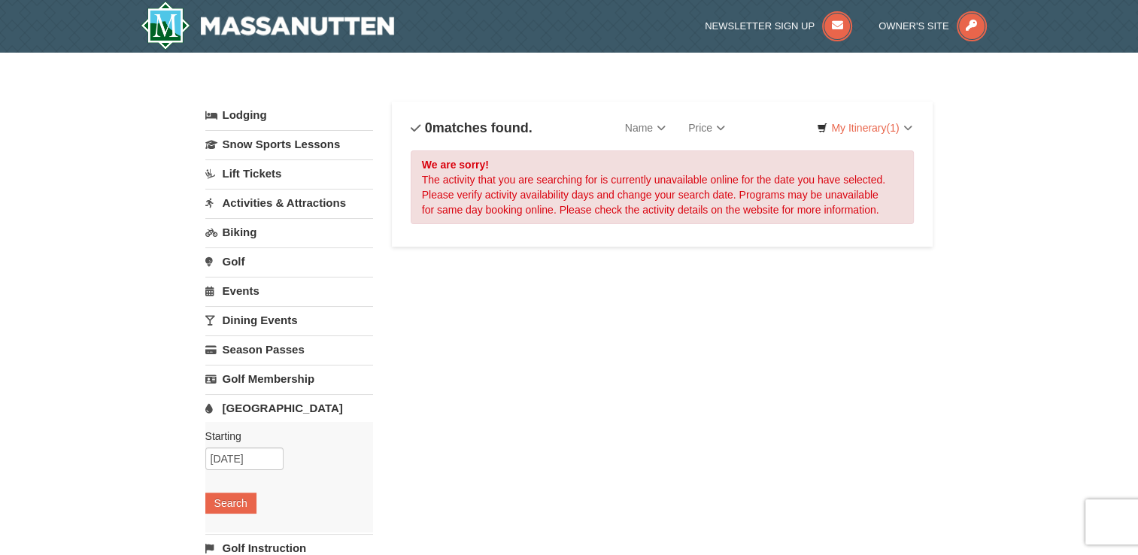
click at [259, 438] on label "Starting Please format dates MM/DD/YYYY Please format dates MM/DD/YYYY" at bounding box center [283, 436] width 156 height 15
click at [297, 203] on link "Activities & Attractions" at bounding box center [289, 203] width 168 height 28
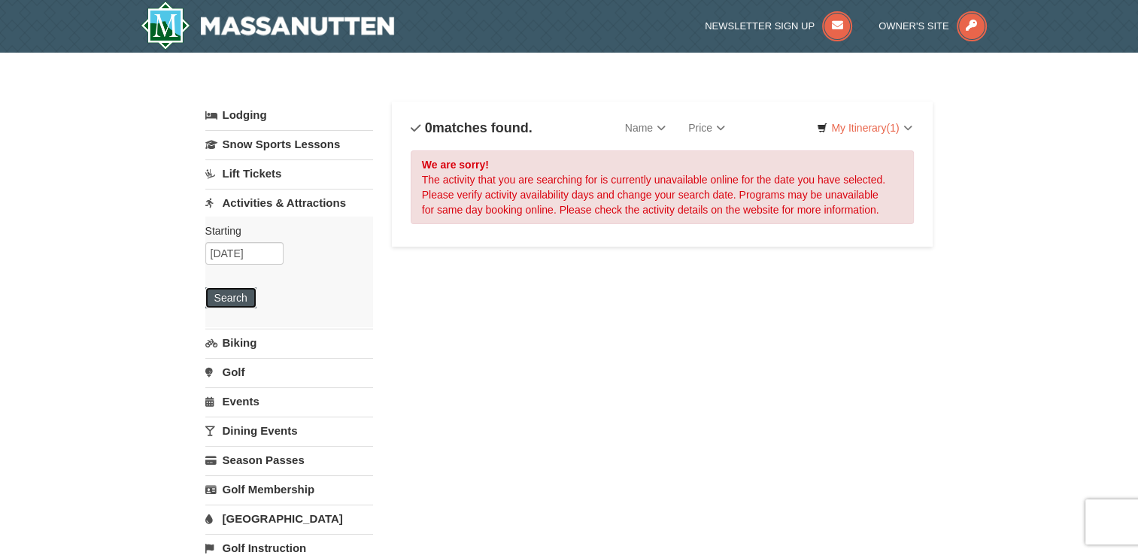
click at [243, 303] on button "Search" at bounding box center [230, 297] width 51 height 21
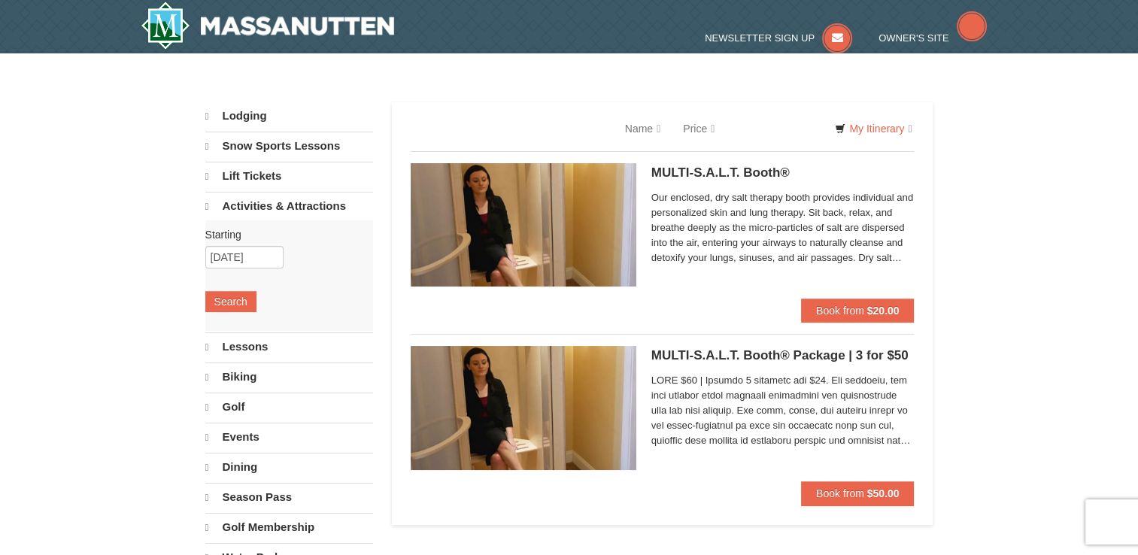
select select "10"
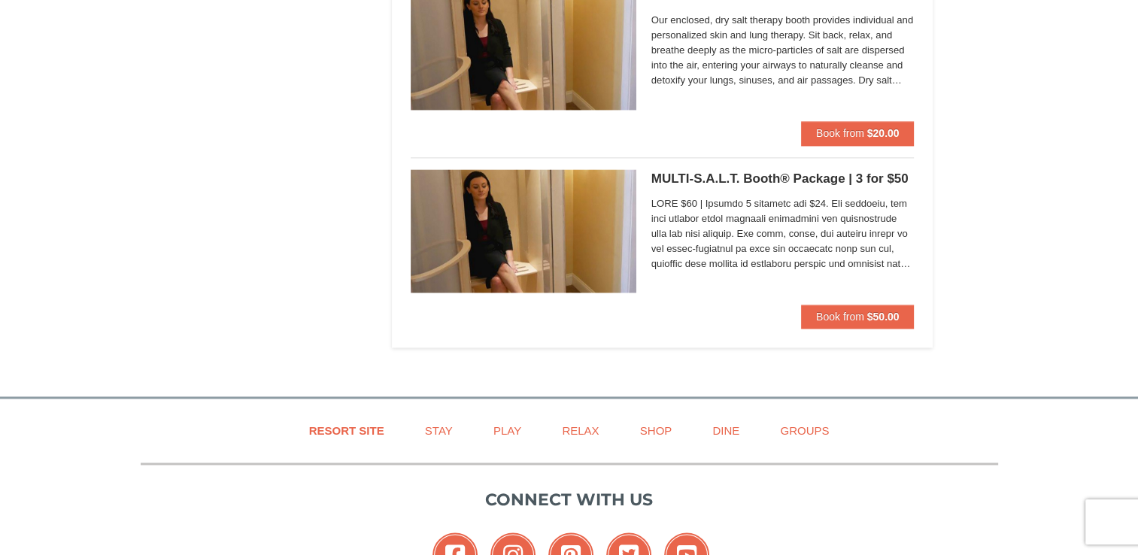
scroll to position [2196, 0]
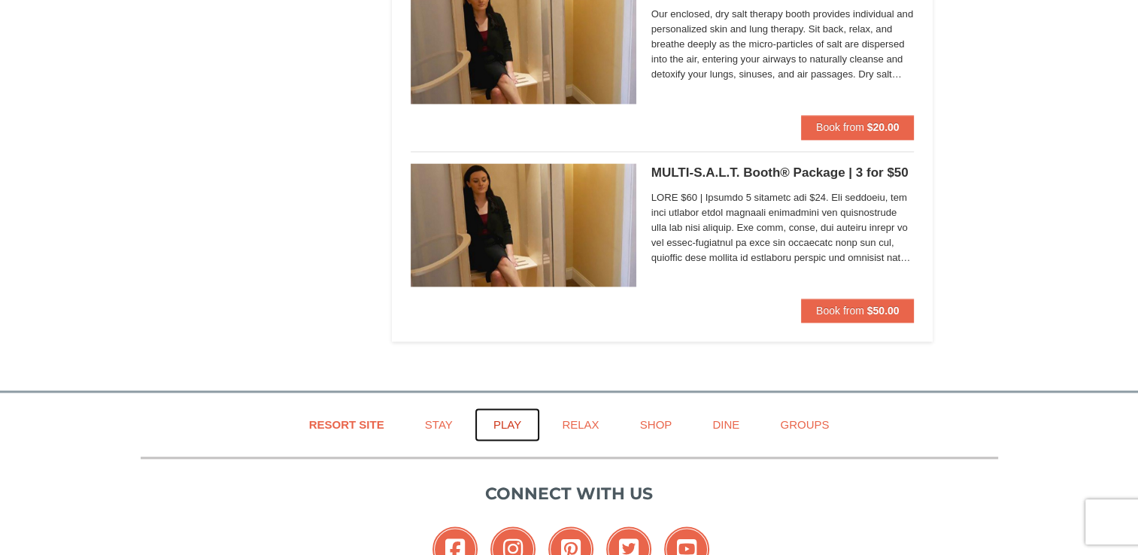
click at [503, 422] on link "Play" at bounding box center [507, 425] width 65 height 34
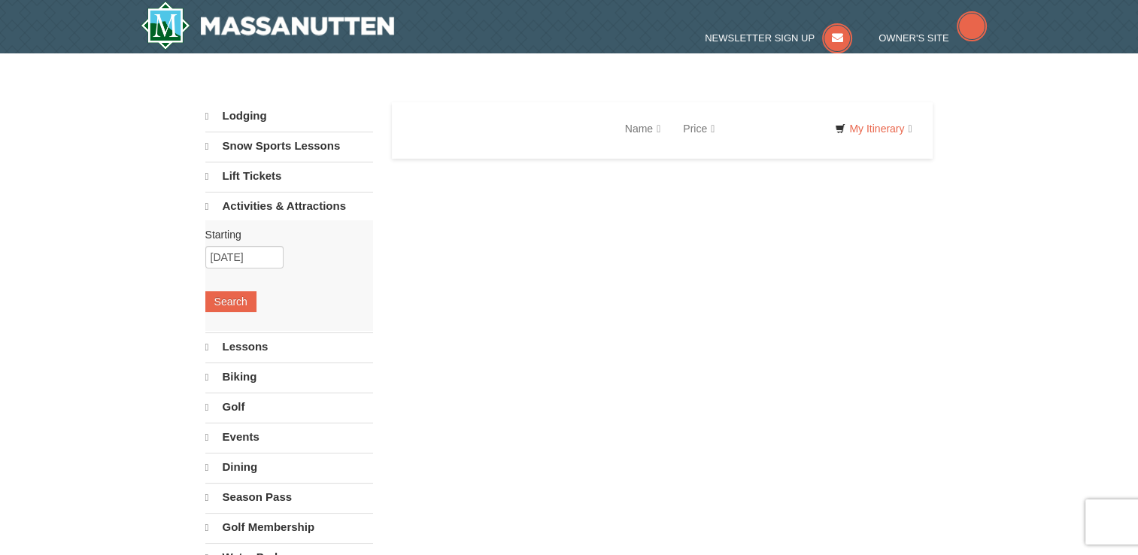
select select "10"
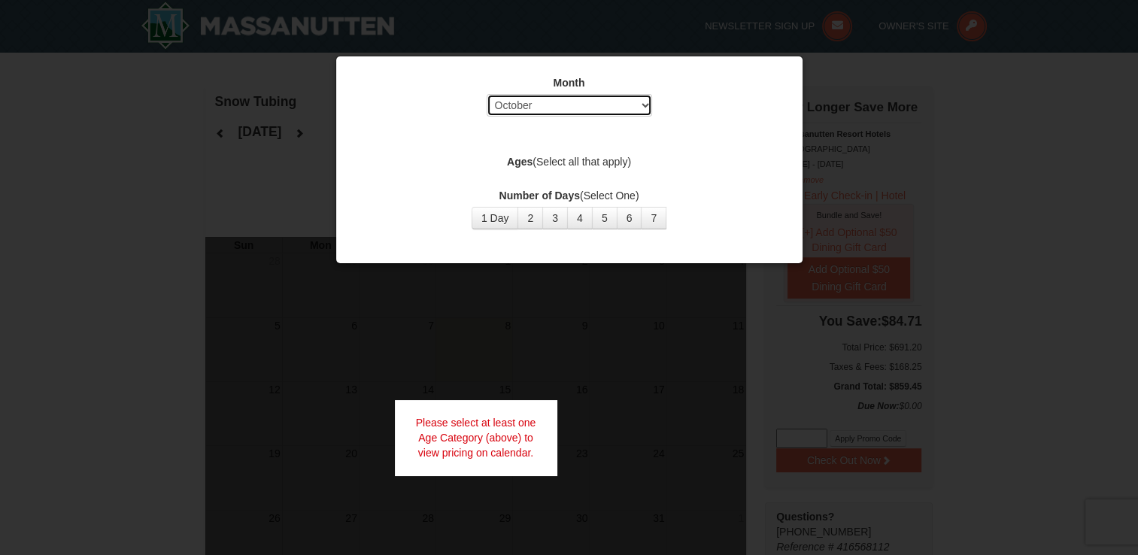
click at [644, 105] on select "Select October November December January February March April May June July Aug…" at bounding box center [569, 105] width 165 height 23
click at [487, 94] on select "Select October November December January February March April May June July Aug…" at bounding box center [569, 105] width 165 height 23
click at [574, 163] on label "Ages (Select all that apply)" at bounding box center [569, 161] width 429 height 15
click at [511, 158] on strong "Ages" at bounding box center [520, 162] width 26 height 12
click at [503, 220] on button "1 Day" at bounding box center [495, 218] width 47 height 23
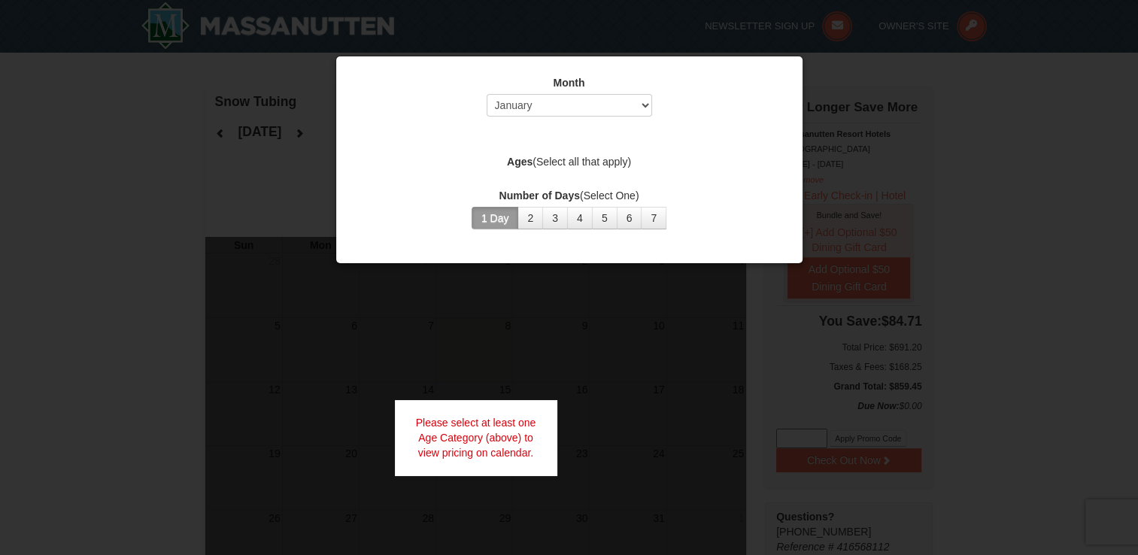
click at [734, 173] on div "Month Select October November December January February March April May June Ju…" at bounding box center [569, 152] width 451 height 177
click at [596, 156] on label "Ages (Select all that apply)" at bounding box center [569, 161] width 429 height 15
drag, startPoint x: 596, startPoint y: 156, endPoint x: 535, endPoint y: 161, distance: 60.3
click at [535, 161] on label "Ages (Select all that apply)" at bounding box center [569, 161] width 429 height 15
click at [836, 143] on div at bounding box center [569, 277] width 1138 height 555
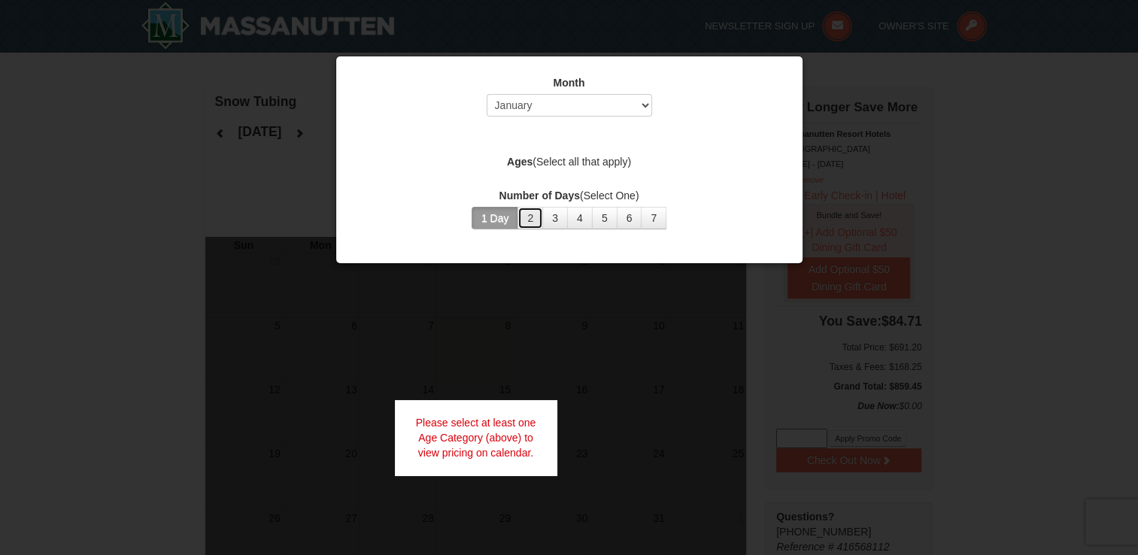
click at [530, 215] on button "2" at bounding box center [530, 218] width 26 height 23
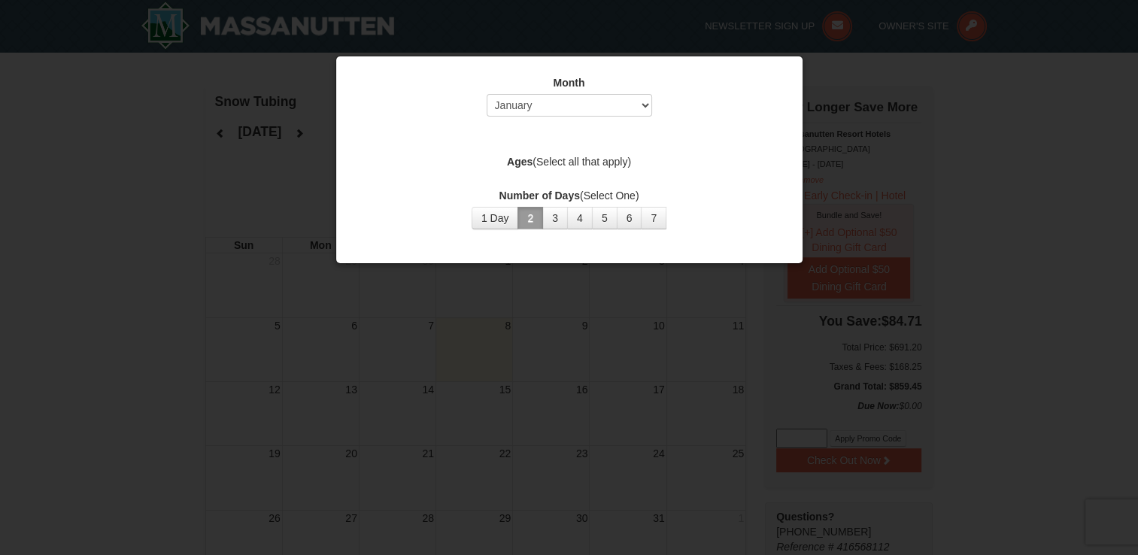
click at [957, 204] on div at bounding box center [569, 277] width 1138 height 555
click at [606, 163] on label "Ages (Select all that apply)" at bounding box center [569, 161] width 429 height 15
click at [644, 98] on select "Select October November December January February March April May June July Aug…" at bounding box center [569, 105] width 165 height 23
click at [487, 94] on select "Select October November December January February March April May June July Aug…" at bounding box center [569, 105] width 165 height 23
click at [569, 159] on label "Ages (Select all that apply)" at bounding box center [569, 161] width 429 height 15
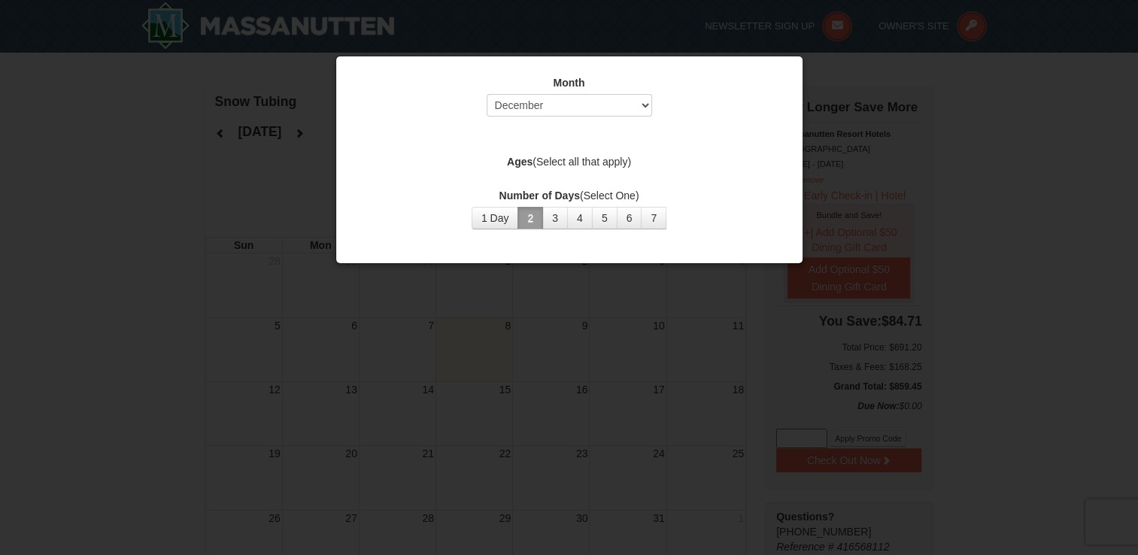
click at [571, 138] on div "Month Select October November December January February March April May June Ju…" at bounding box center [569, 152] width 451 height 177
click at [587, 169] on div "Ages (Select all that apply)" at bounding box center [569, 163] width 429 height 19
click at [507, 214] on button "1 Day" at bounding box center [495, 218] width 47 height 23
click at [560, 225] on button "3" at bounding box center [555, 218] width 26 height 23
click at [611, 159] on label "Ages (Select all that apply)" at bounding box center [569, 161] width 429 height 15
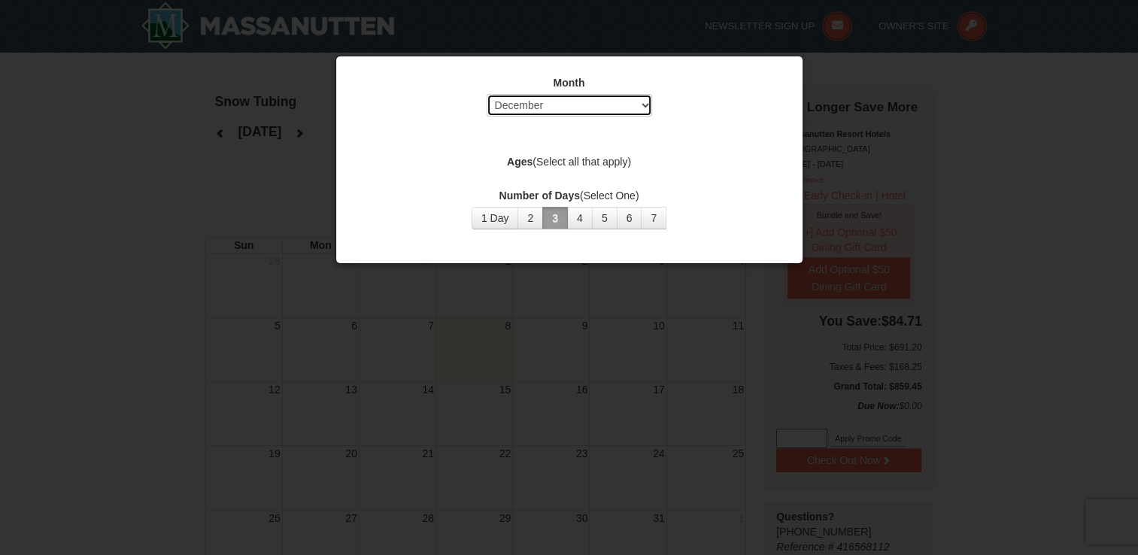
click at [641, 99] on select "Select October November December January February March April May June July Aug…" at bounding box center [569, 105] width 165 height 23
click at [487, 94] on select "Select October November December January February March April May June July Aug…" at bounding box center [569, 105] width 165 height 23
click at [704, 226] on div "Number of Days (Select One) 1 Day 2 3 4 5 6 7 8 9 10 11 12 13 14 15" at bounding box center [569, 208] width 429 height 41
click at [601, 174] on div "Month Select October November December January February March April May June Ju…" at bounding box center [569, 152] width 451 height 177
click at [593, 167] on label "Ages (Select all that apply)" at bounding box center [569, 161] width 429 height 15
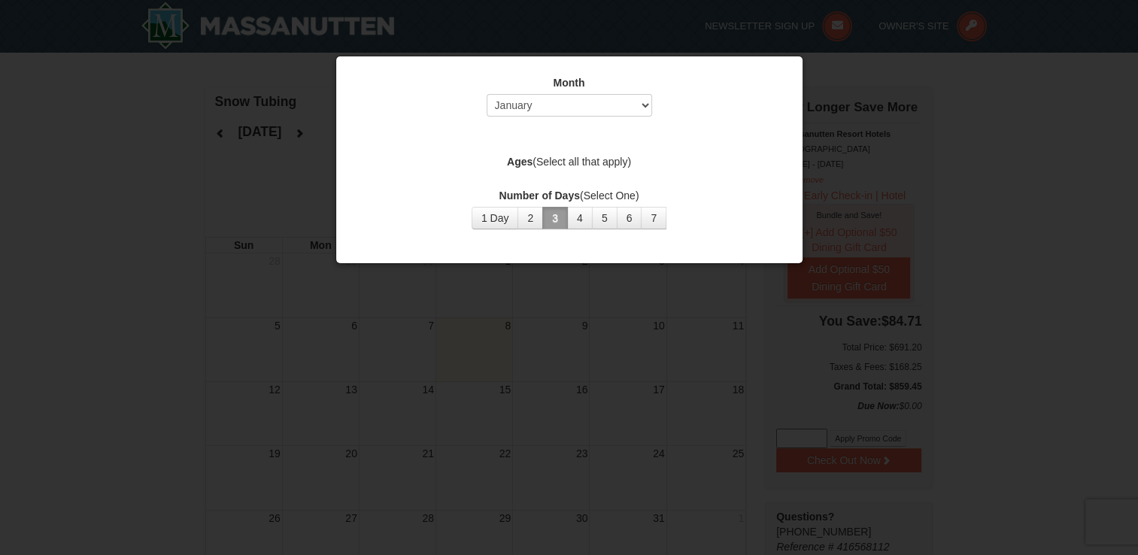
click at [552, 154] on label "Ages (Select all that apply)" at bounding box center [569, 161] width 429 height 15
click at [945, 114] on div at bounding box center [569, 277] width 1138 height 555
click at [641, 109] on select "Select October November December January February March April May June July Aug…" at bounding box center [569, 105] width 165 height 23
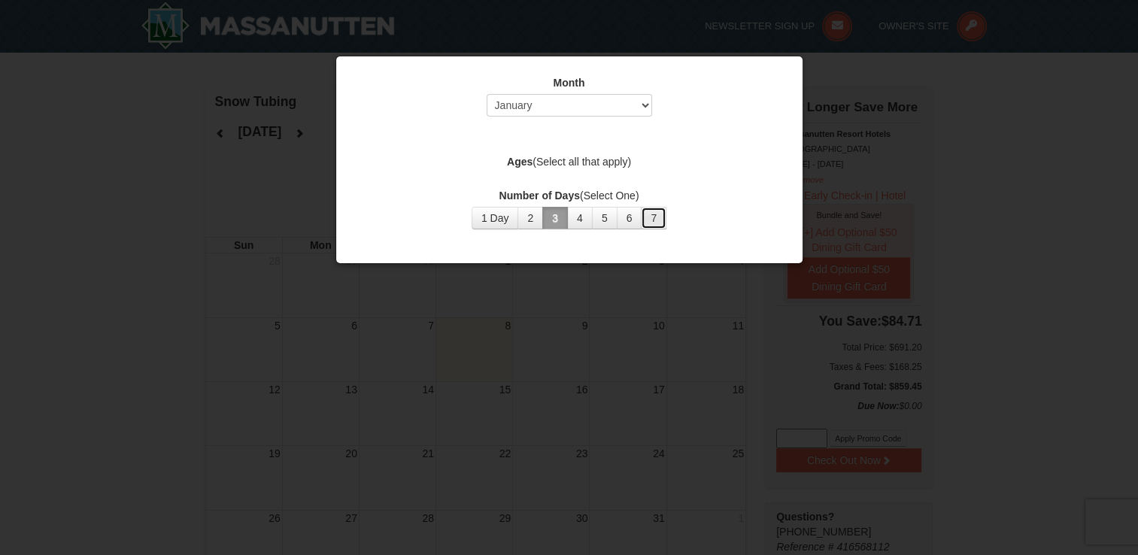
click at [655, 221] on button "7" at bounding box center [654, 218] width 26 height 23
click at [669, 323] on div at bounding box center [569, 277] width 1138 height 555
click at [503, 220] on button "1 Day" at bounding box center [495, 218] width 47 height 23
click at [544, 160] on label "Ages (Select all that apply)" at bounding box center [569, 161] width 429 height 15
click at [637, 110] on select "Select October November December January February March April May June July Aug…" at bounding box center [569, 105] width 165 height 23
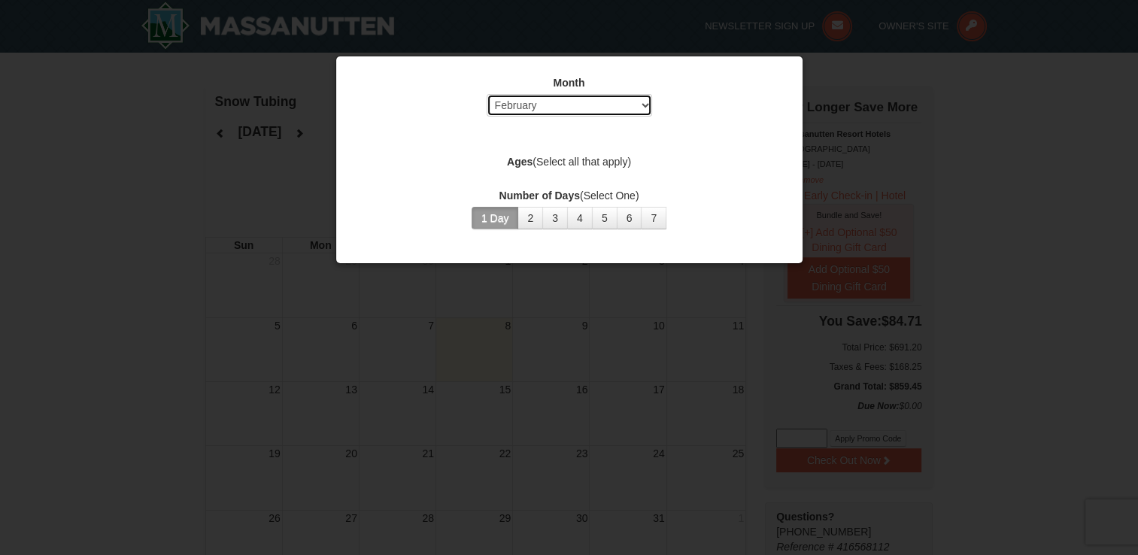
click at [487, 94] on select "Select October November December January February March April May June July Aug…" at bounding box center [569, 105] width 165 height 23
click at [824, 246] on div at bounding box center [569, 277] width 1138 height 555
click at [575, 170] on div "Ages (Select all that apply)" at bounding box center [569, 163] width 429 height 19
click at [560, 161] on label "Ages (Select all that apply)" at bounding box center [569, 161] width 429 height 15
click at [514, 156] on strong "Ages" at bounding box center [520, 162] width 26 height 12
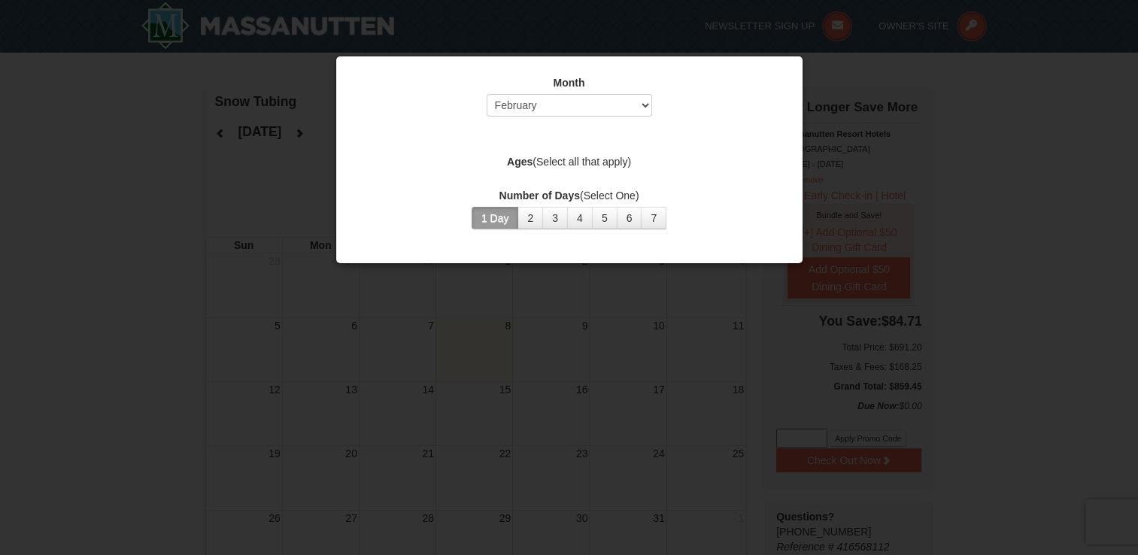
click at [581, 157] on label "Ages (Select all that apply)" at bounding box center [569, 161] width 429 height 15
click at [572, 134] on div "Month Select October November December January February March April May June Ju…" at bounding box center [569, 152] width 451 height 177
click at [531, 135] on div "Month Select October November December January February March April May June Ju…" at bounding box center [569, 152] width 451 height 177
click at [566, 131] on div "Month Select October November December January February March April May June Ju…" at bounding box center [569, 152] width 451 height 177
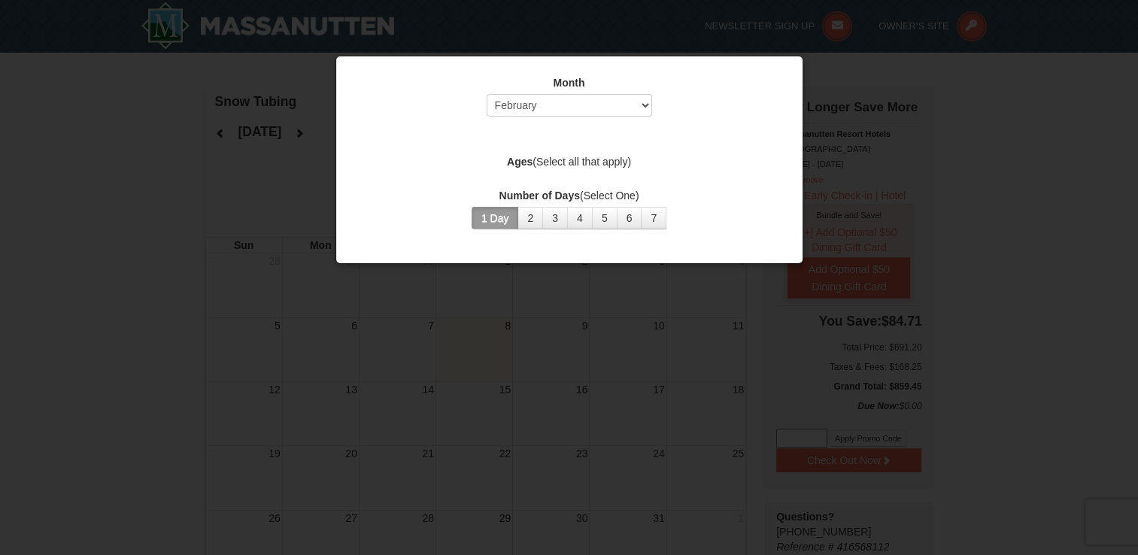
click at [572, 133] on div "Month Select October November December January February March April May June Ju…" at bounding box center [569, 152] width 451 height 177
click at [587, 122] on div "Month Select October November December January February March April May June Ju…" at bounding box center [569, 99] width 429 height 49
click at [587, 137] on div "Month Select October November December January February March April May June Ju…" at bounding box center [569, 152] width 451 height 177
click at [645, 109] on select "Select October November December January February March April May June July Aug…" at bounding box center [569, 105] width 165 height 23
select select "1"
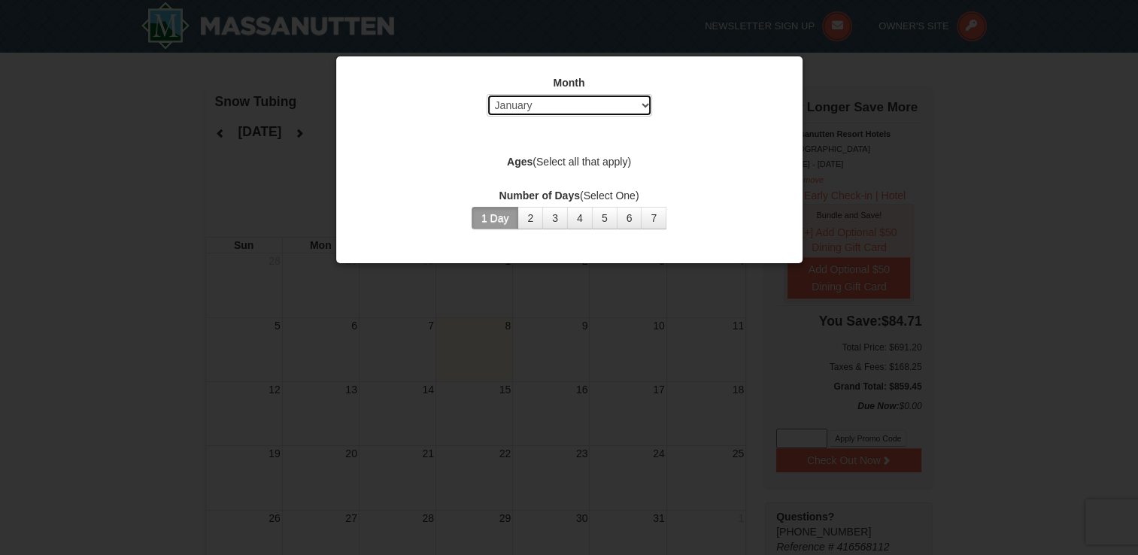
click at [487, 94] on select "Select October November December January February March April May June July Aug…" at bounding box center [569, 105] width 165 height 23
click at [593, 124] on div "Month Select October November December January February March April May June Ju…" at bounding box center [569, 152] width 451 height 177
click at [572, 126] on div "Month Select October November December January February March April May June Ju…" at bounding box center [569, 152] width 451 height 177
click at [575, 147] on div "Month Select October November December January February March April May June Ju…" at bounding box center [569, 152] width 451 height 177
click at [575, 167] on label "Ages (Select all that apply)" at bounding box center [569, 161] width 429 height 15
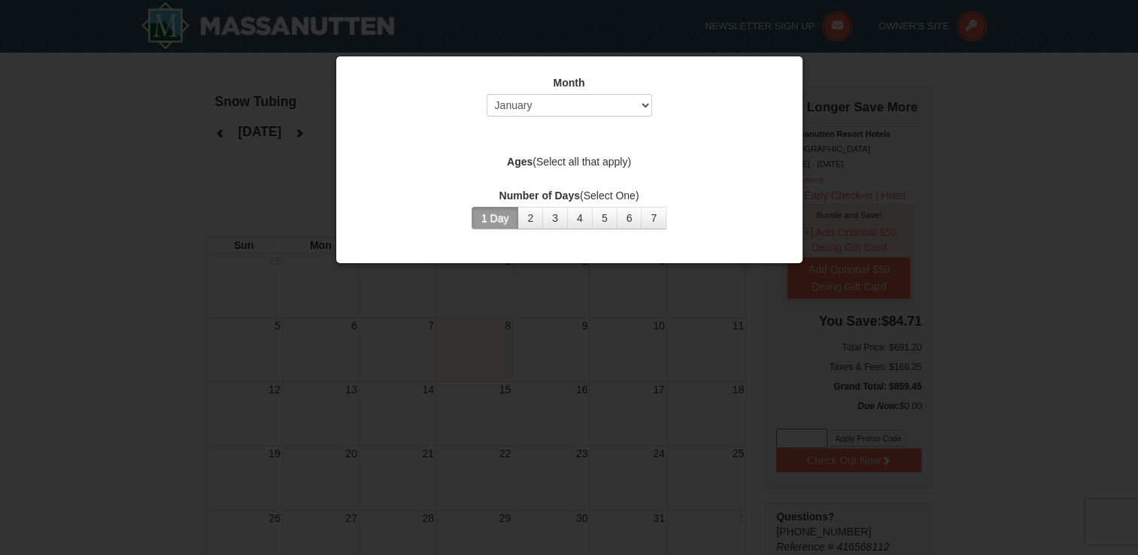
click at [601, 161] on label "Ages (Select all that apply)" at bounding box center [569, 161] width 429 height 15
click at [584, 218] on button "4" at bounding box center [580, 218] width 26 height 23
click at [561, 212] on button "3" at bounding box center [555, 218] width 26 height 23
click at [603, 328] on div at bounding box center [569, 277] width 1138 height 555
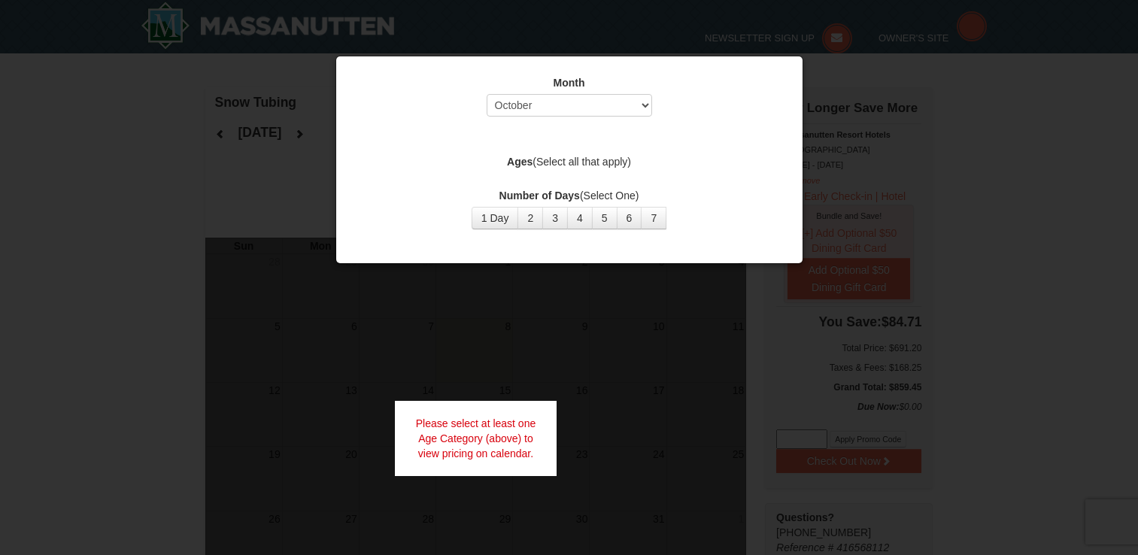
select select "10"
click at [596, 157] on label "Ages (Select all that apply)" at bounding box center [569, 161] width 429 height 15
